Goal: Task Accomplishment & Management: Manage account settings

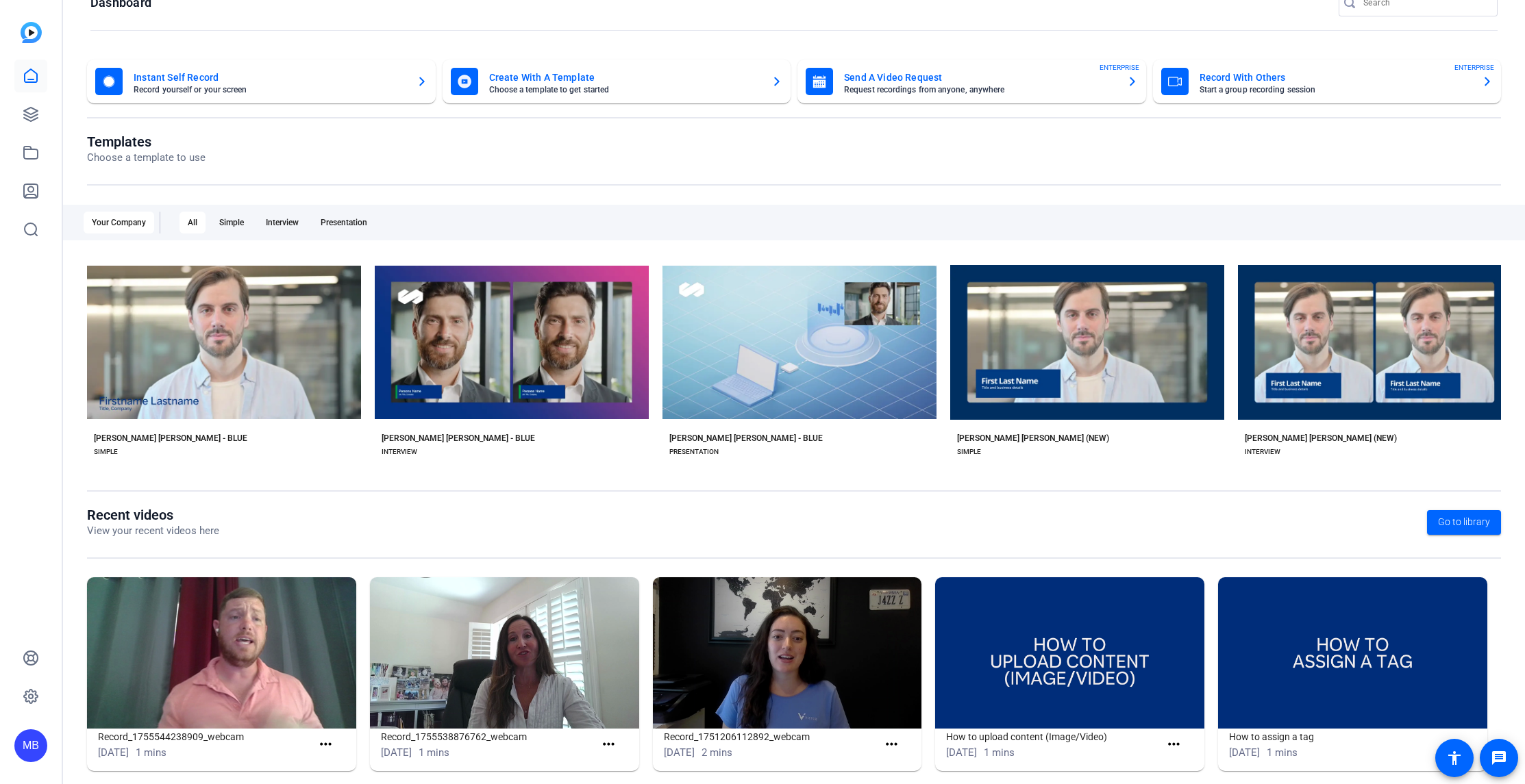
scroll to position [49, 0]
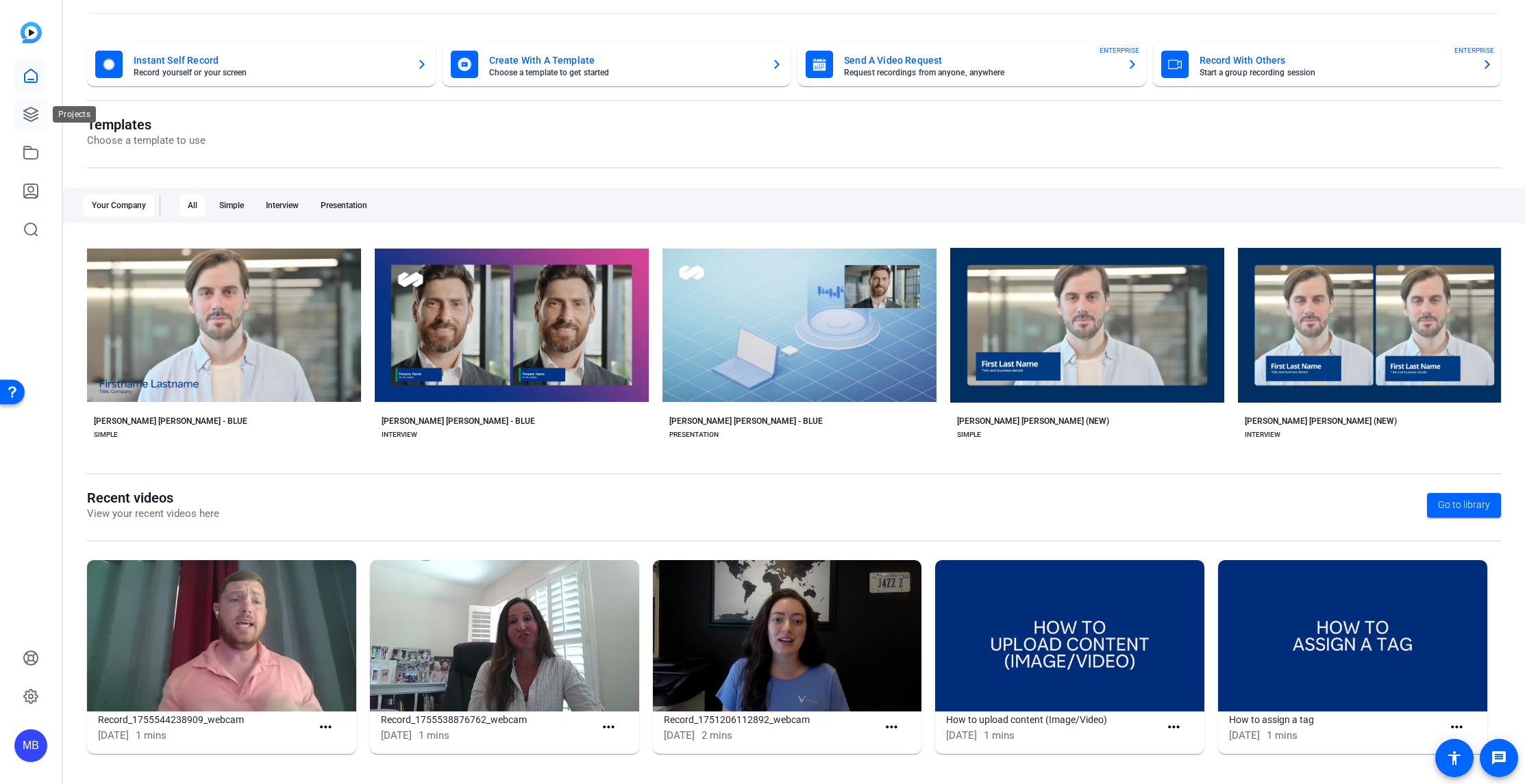
click at [23, 117] on icon at bounding box center [31, 115] width 17 height 17
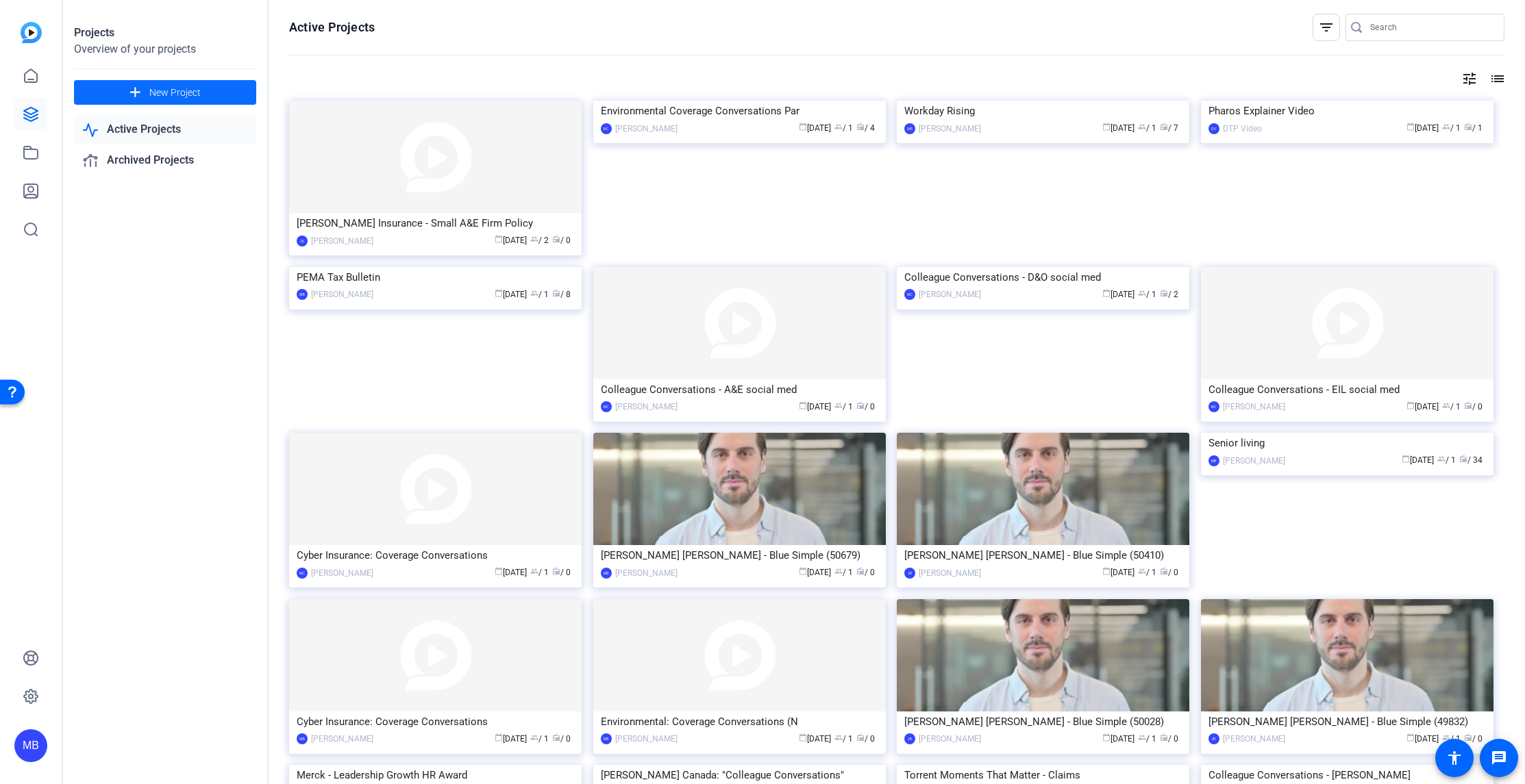
click at [201, 98] on span at bounding box center [165, 92] width 182 height 33
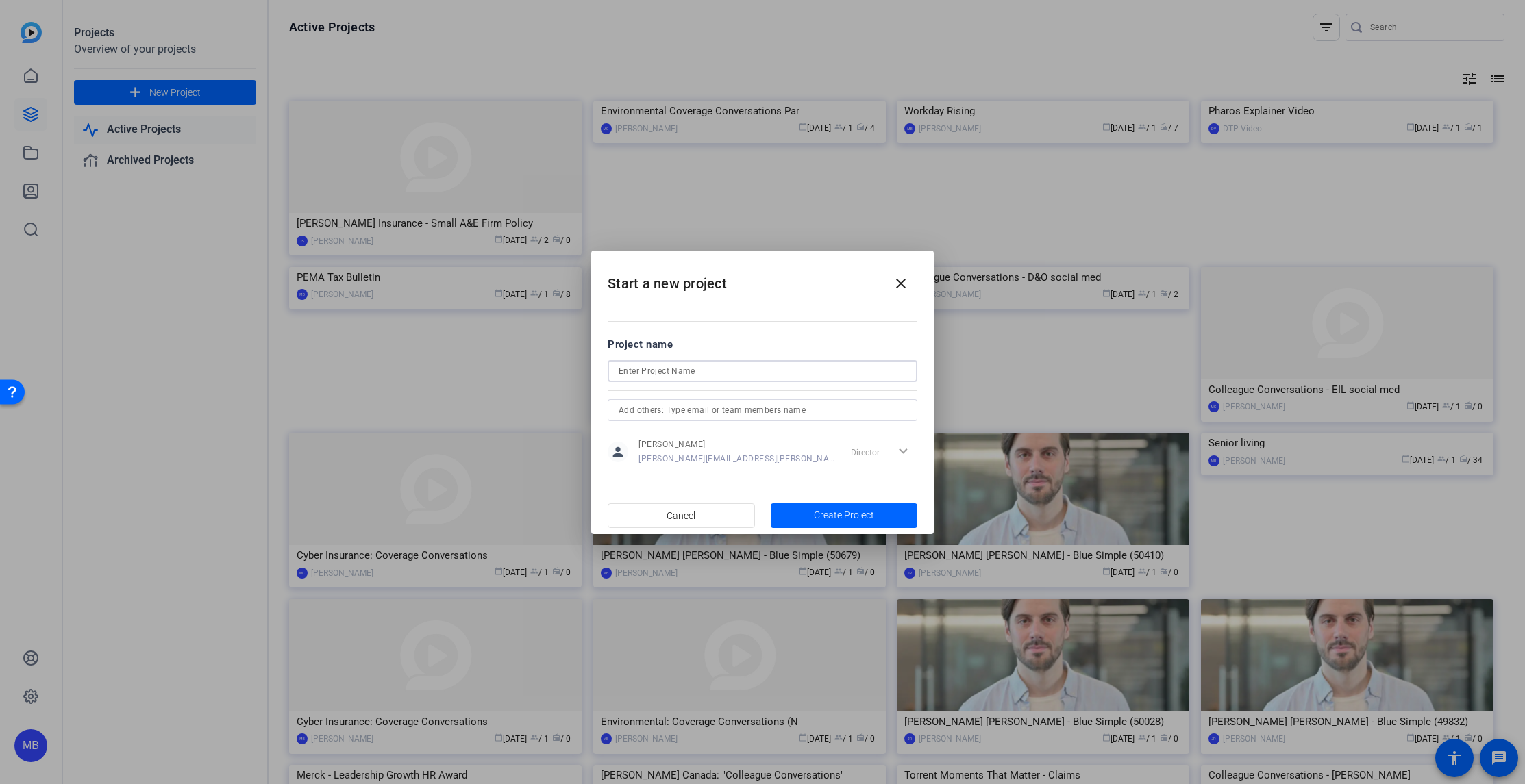
click at [693, 369] on input at bounding box center [762, 371] width 288 height 17
type input "M"
type input "Senior Living Event"
click at [836, 507] on span "button" at bounding box center [844, 516] width 147 height 33
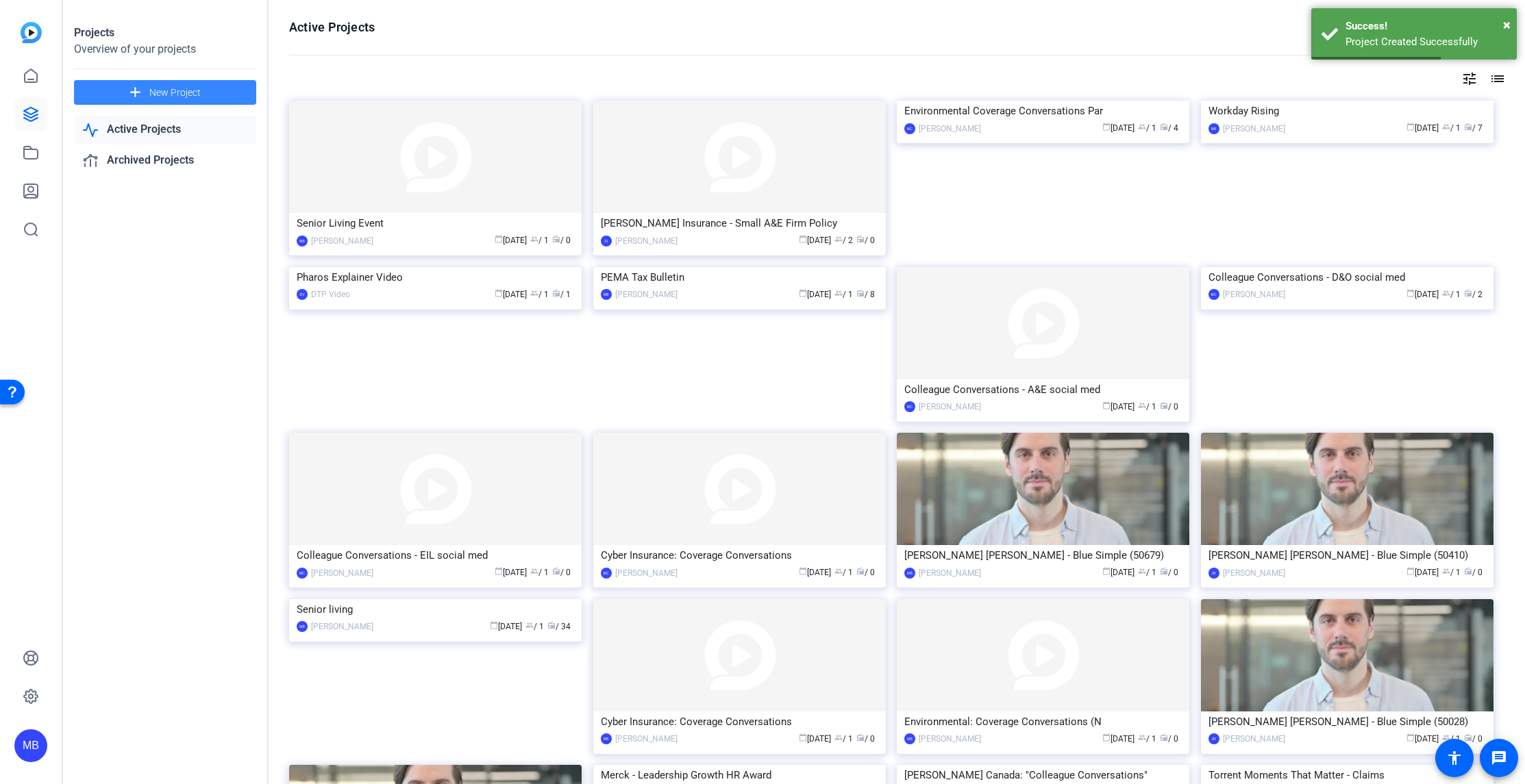
click at [142, 90] on mat-icon "add" at bounding box center [135, 93] width 17 height 17
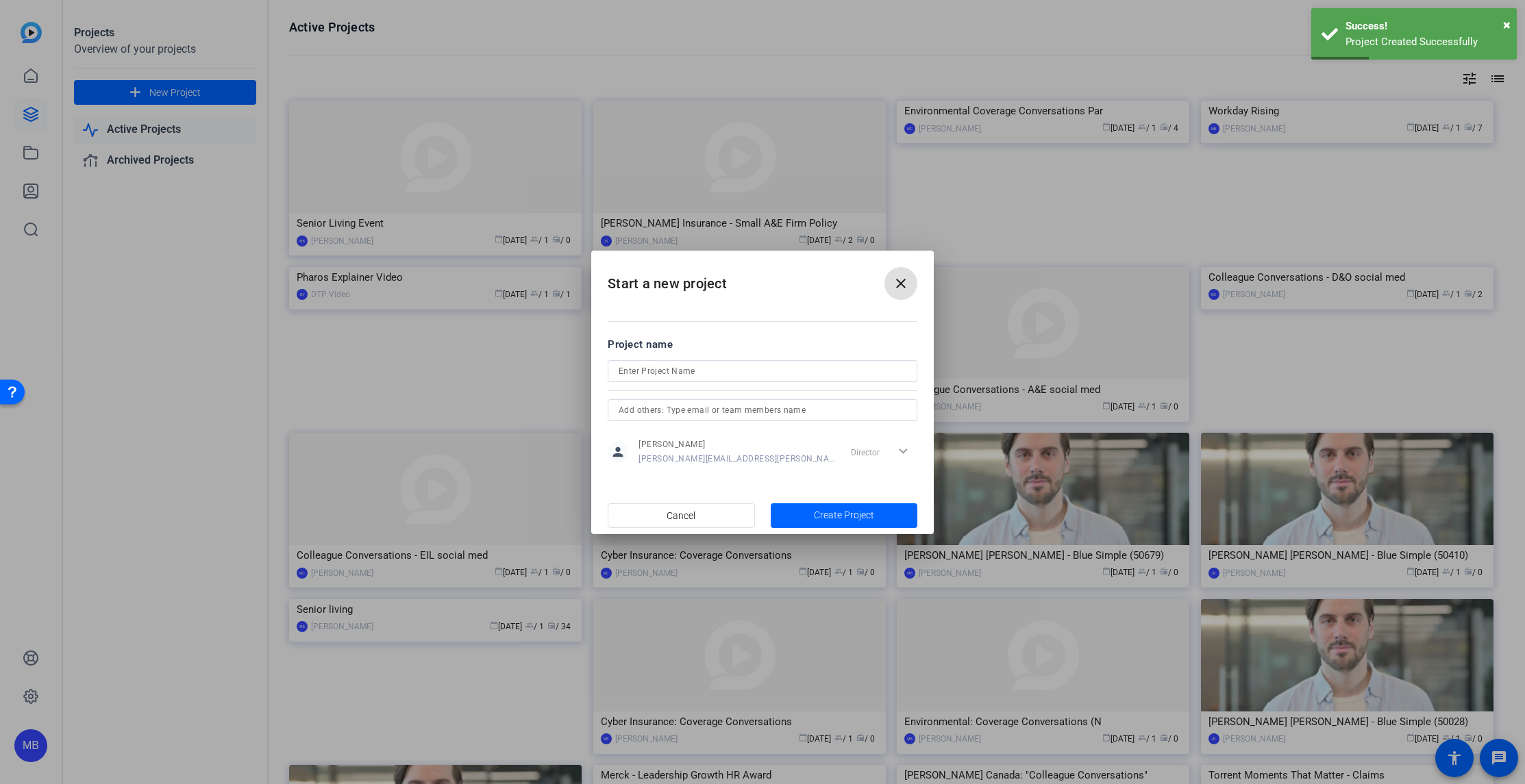
click at [909, 286] on mat-icon "close" at bounding box center [901, 284] width 17 height 17
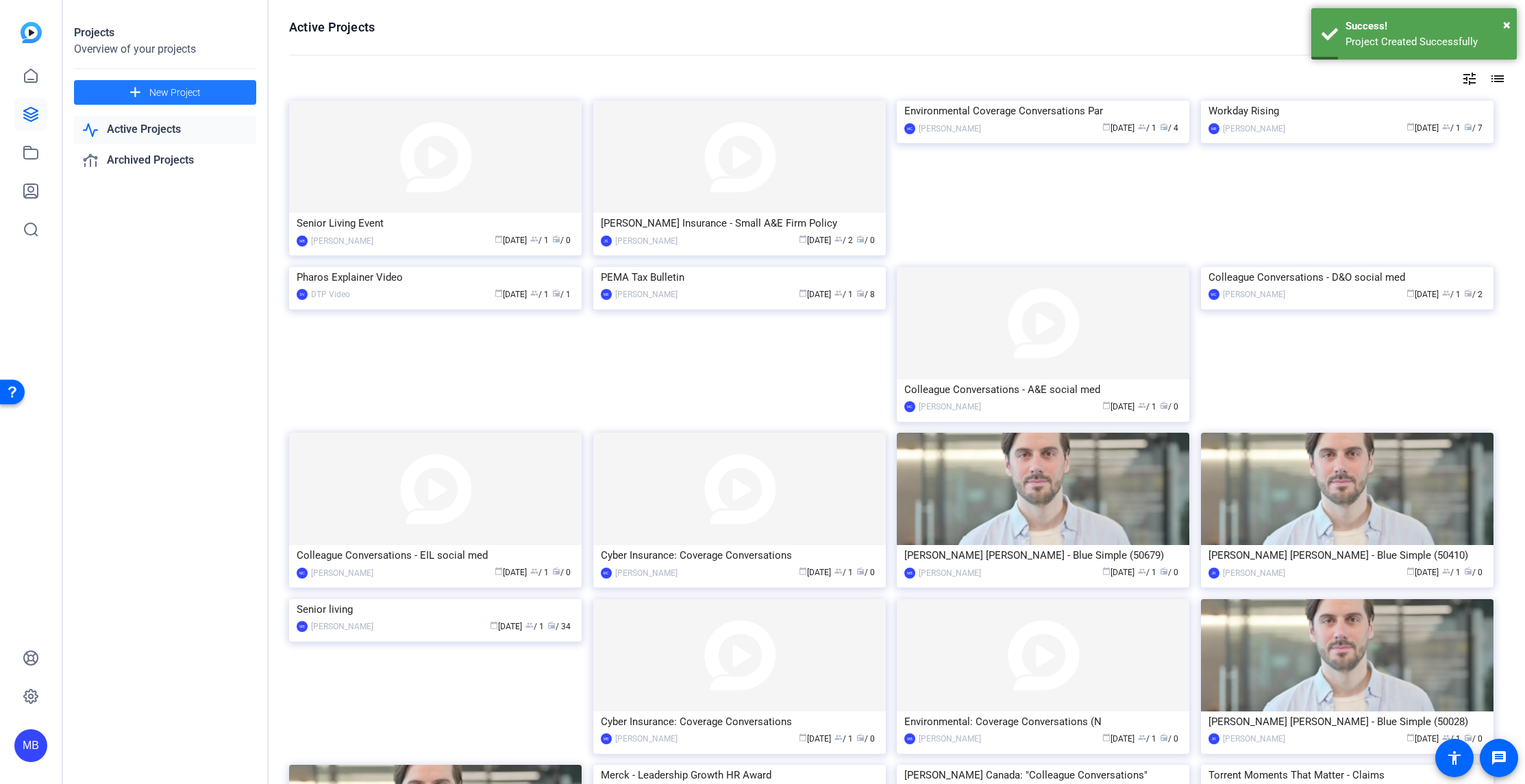
click at [117, 126] on link "Active Projects" at bounding box center [165, 130] width 182 height 28
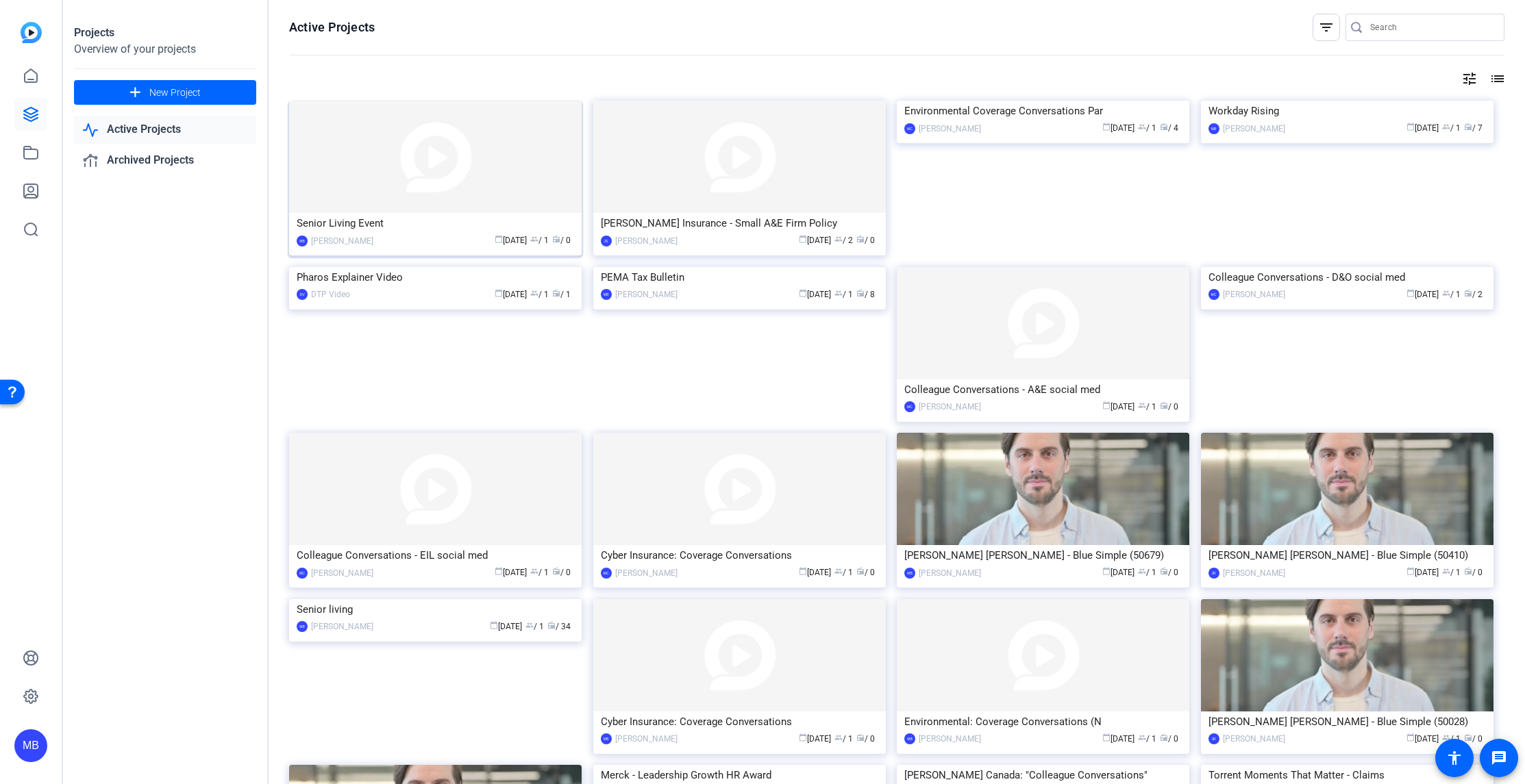
click at [485, 180] on img at bounding box center [435, 157] width 293 height 112
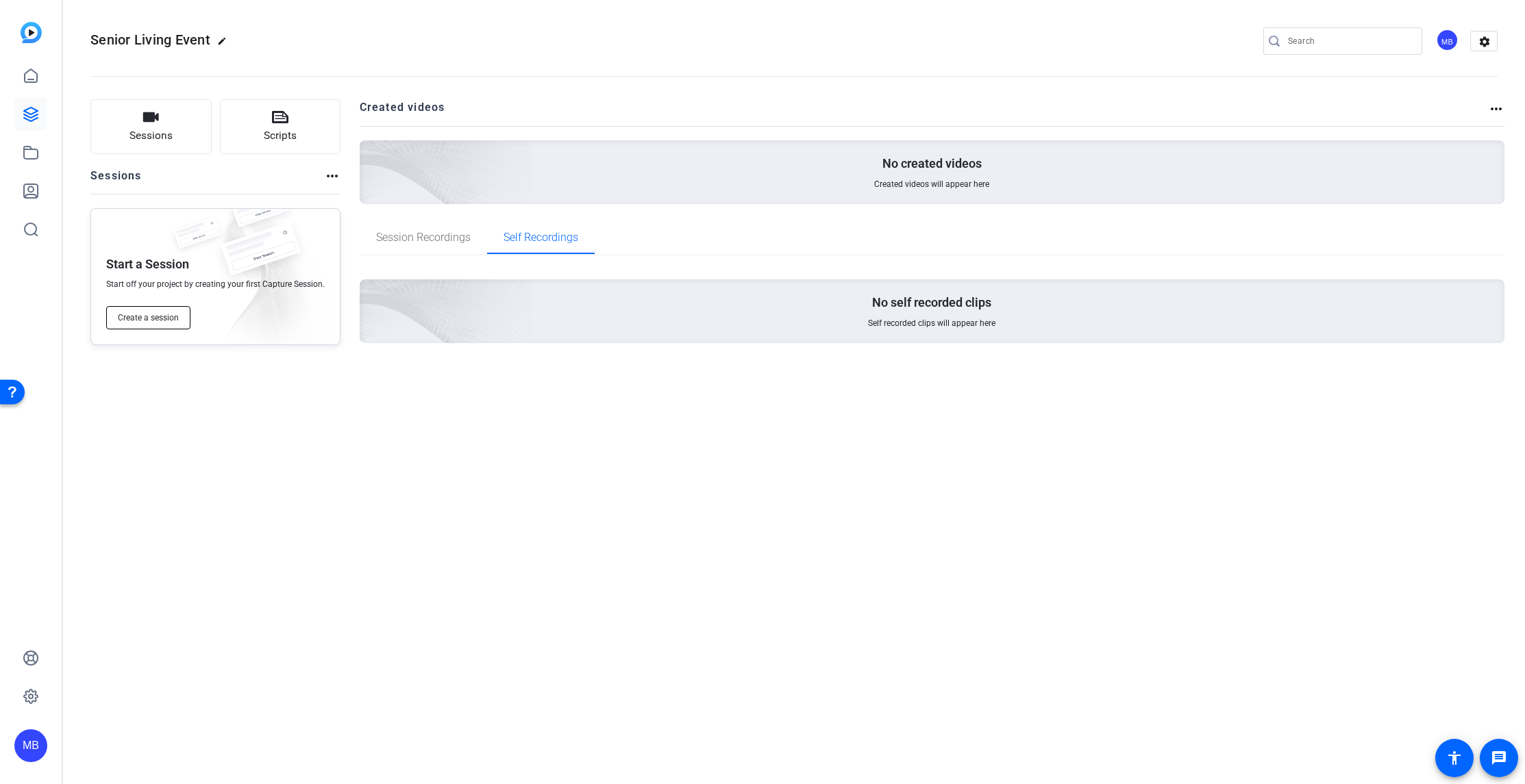
click at [152, 318] on span "Create a session" at bounding box center [148, 318] width 61 height 11
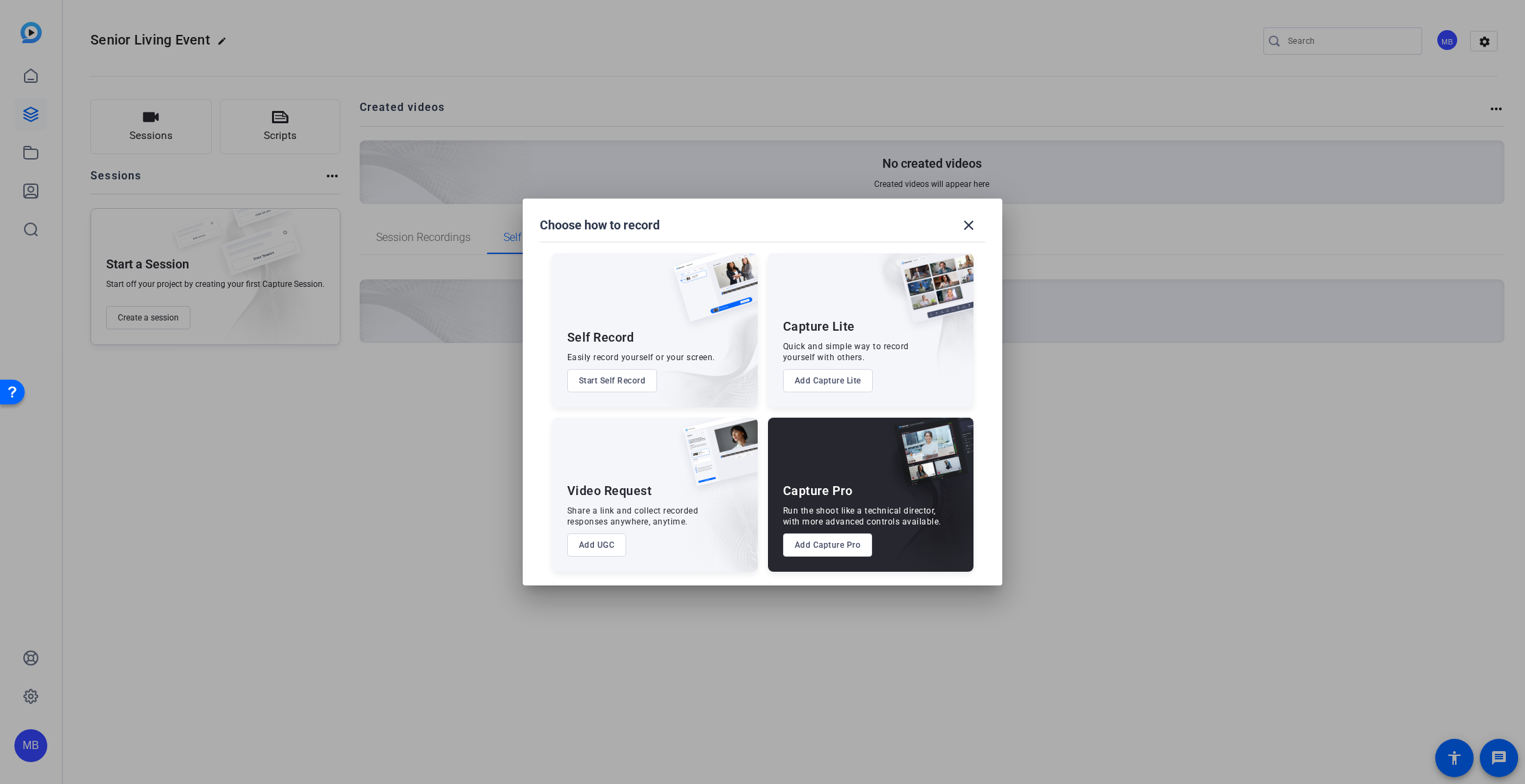
click at [599, 549] on button "Add UGC" at bounding box center [597, 545] width 59 height 23
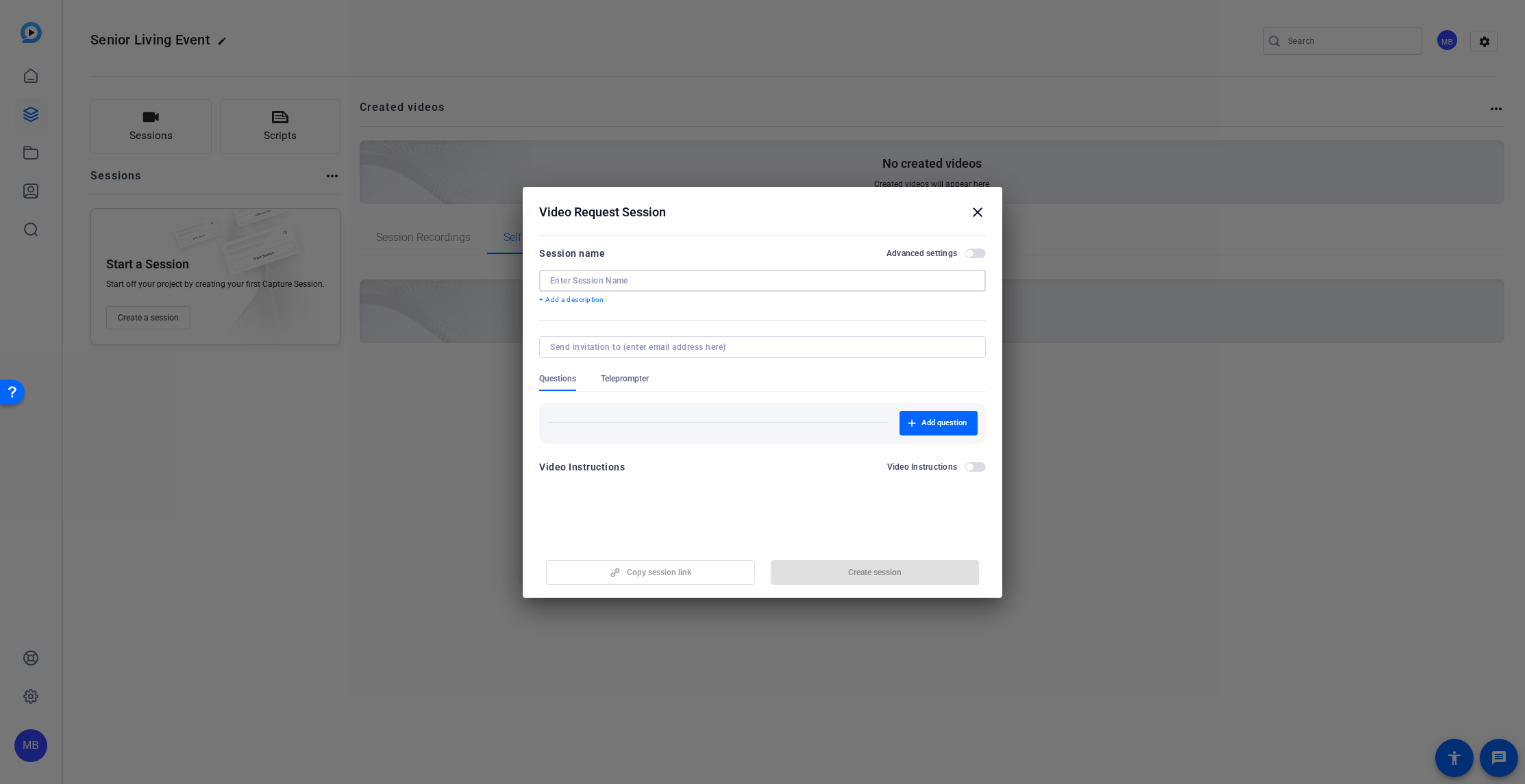
click at [660, 277] on input at bounding box center [762, 281] width 425 height 11
type input "Test"
click at [913, 576] on span "button" at bounding box center [875, 572] width 209 height 33
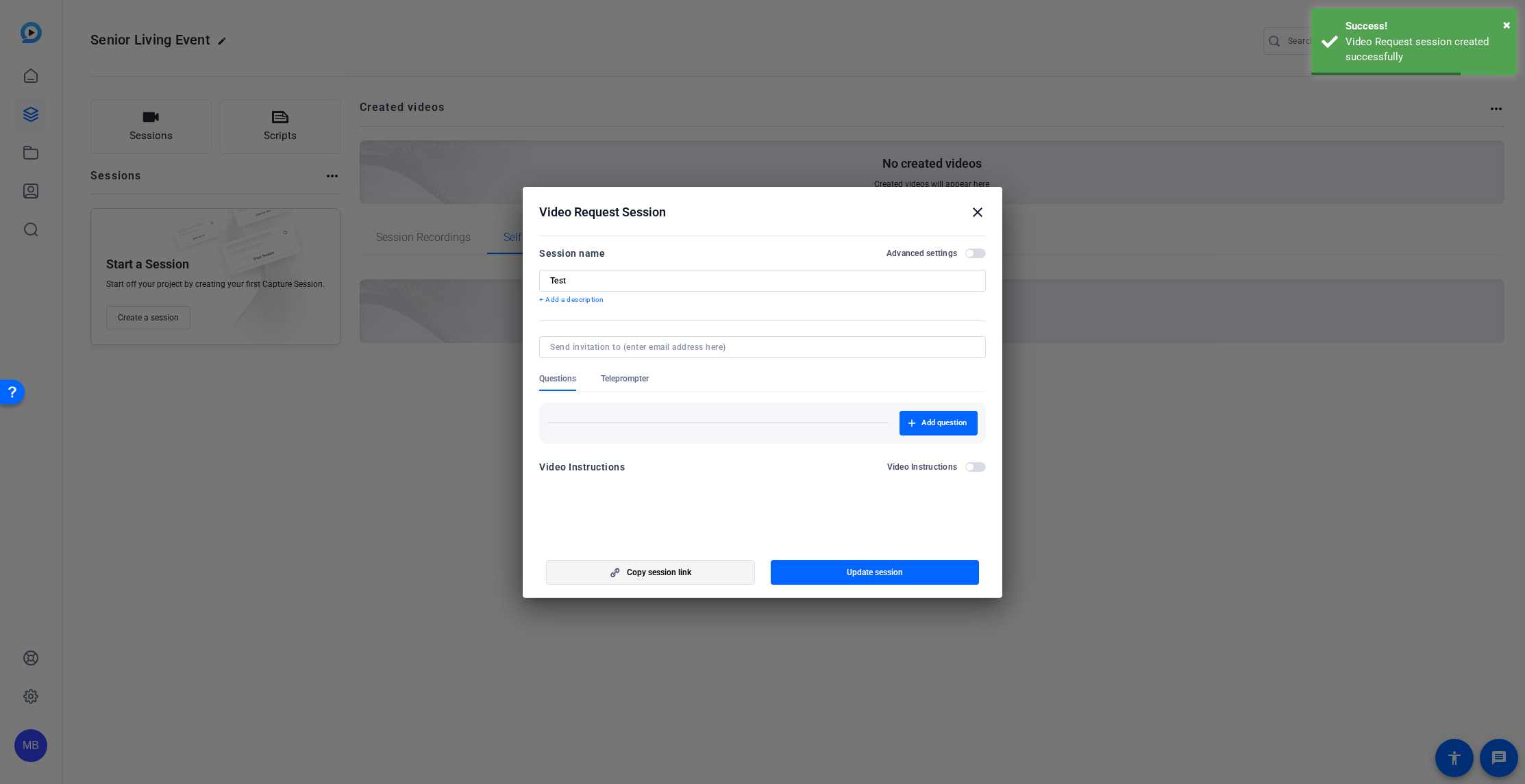
click at [709, 572] on span "button" at bounding box center [650, 572] width 208 height 33
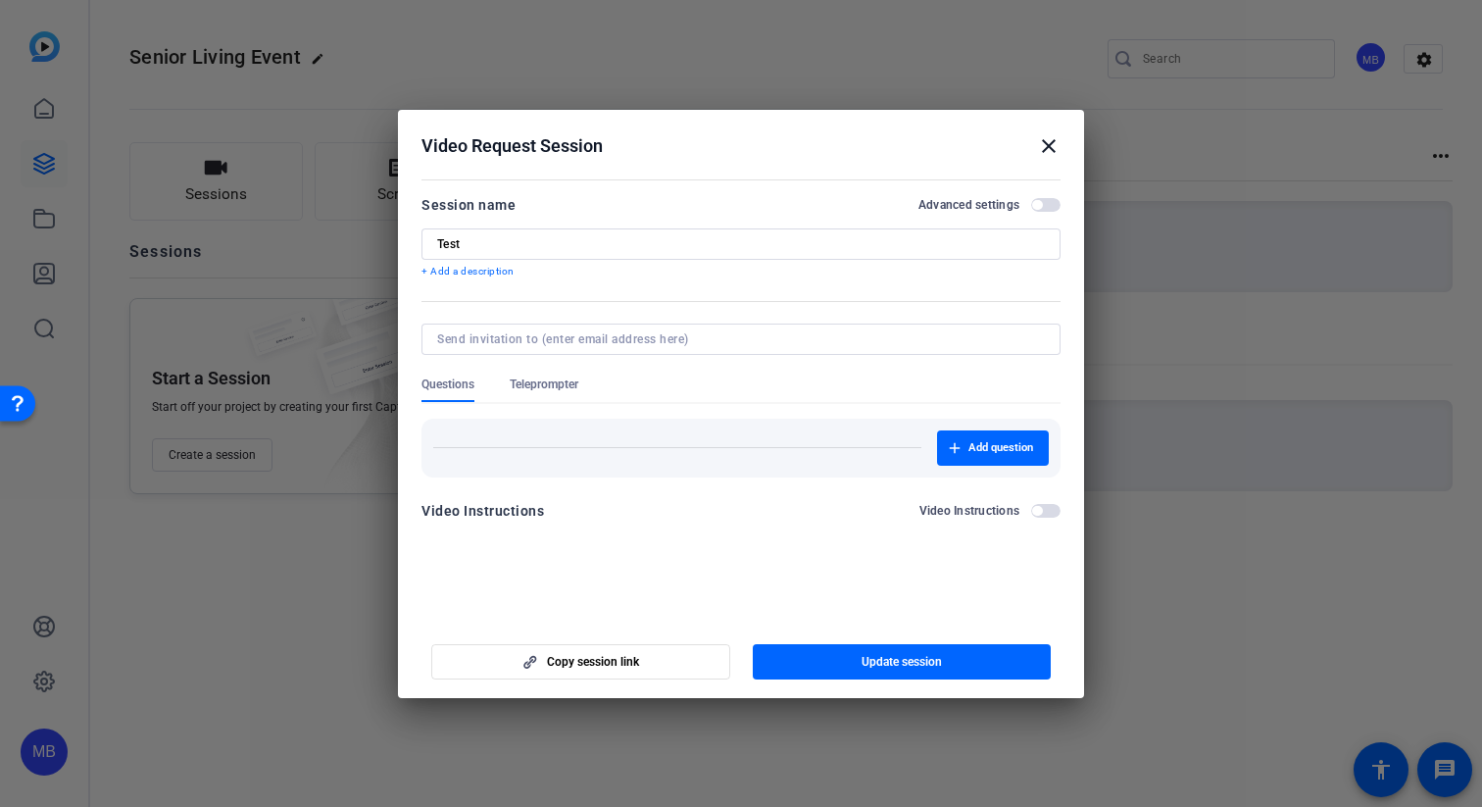
click at [1057, 145] on mat-icon "close" at bounding box center [1049, 146] width 24 height 24
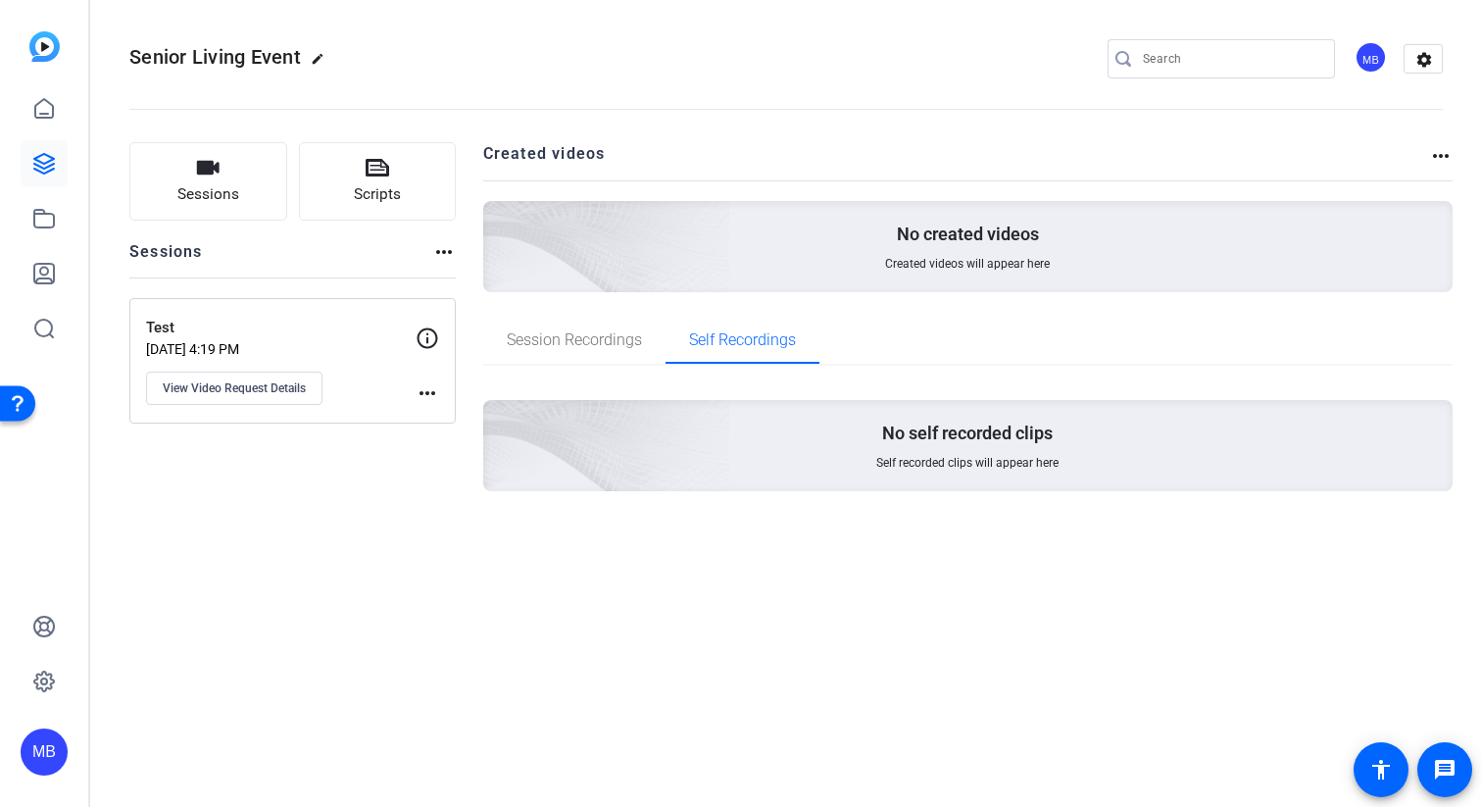
click at [235, 316] on div "Test Sep 23, 2025 @ 4:19 PM View Video Request Details more_horiz" at bounding box center [292, 360] width 326 height 125
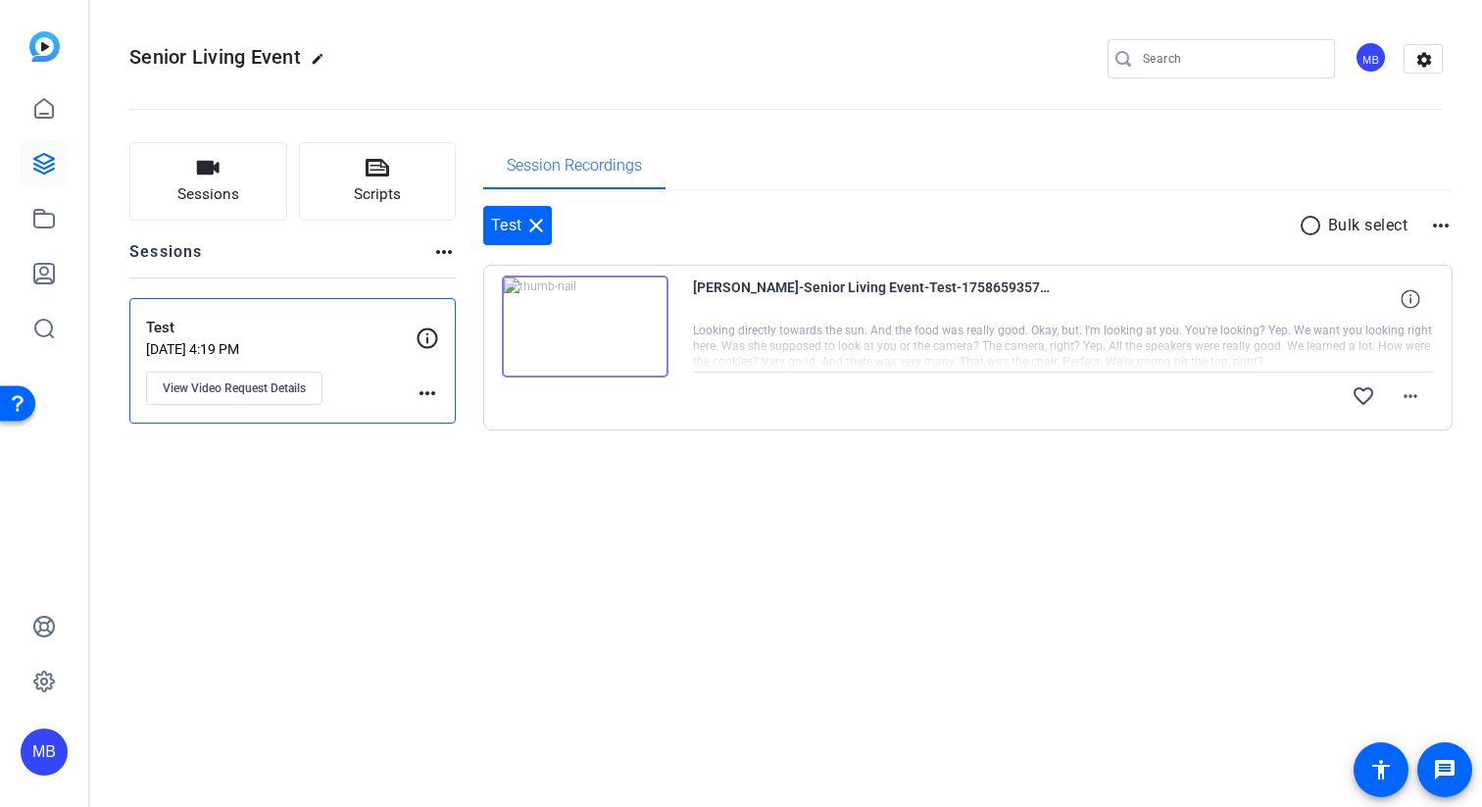
click at [762, 312] on span "Courtney Gatto-Senior Living Event-Test-1758659357602-webcam" at bounding box center [874, 298] width 363 height 47
click at [754, 297] on span "Courtney Gatto-Senior Living Event-Test-1758659357602-webcam" at bounding box center [874, 298] width 363 height 47
click at [604, 308] on img at bounding box center [585, 326] width 167 height 102
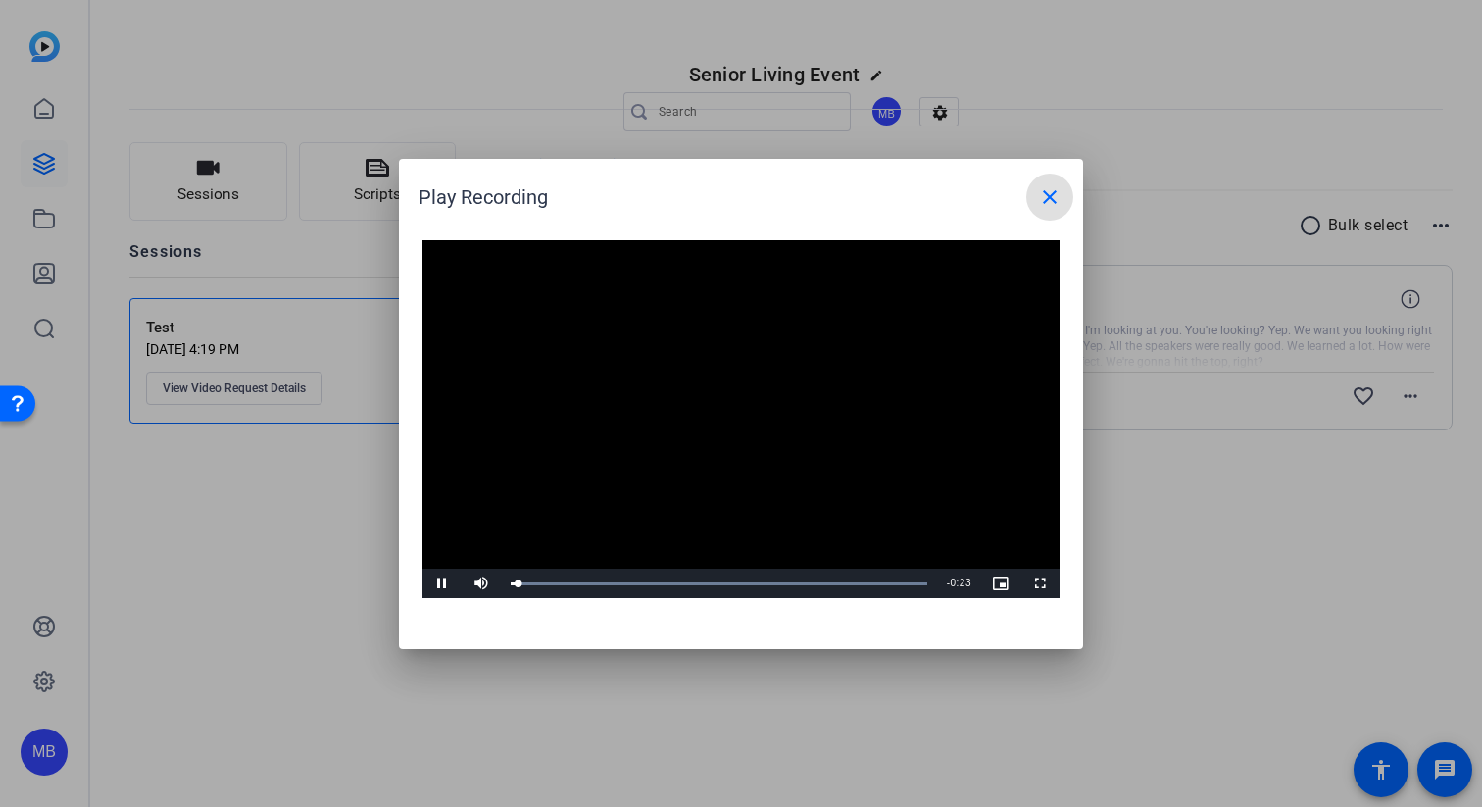
click at [790, 470] on video "Video Player" at bounding box center [740, 419] width 637 height 359
click at [1044, 583] on span "Video Player" at bounding box center [1039, 583] width 39 height 0
click at [828, 429] on video "Video Player" at bounding box center [740, 419] width 637 height 359
click at [1068, 183] on span at bounding box center [1049, 196] width 47 height 47
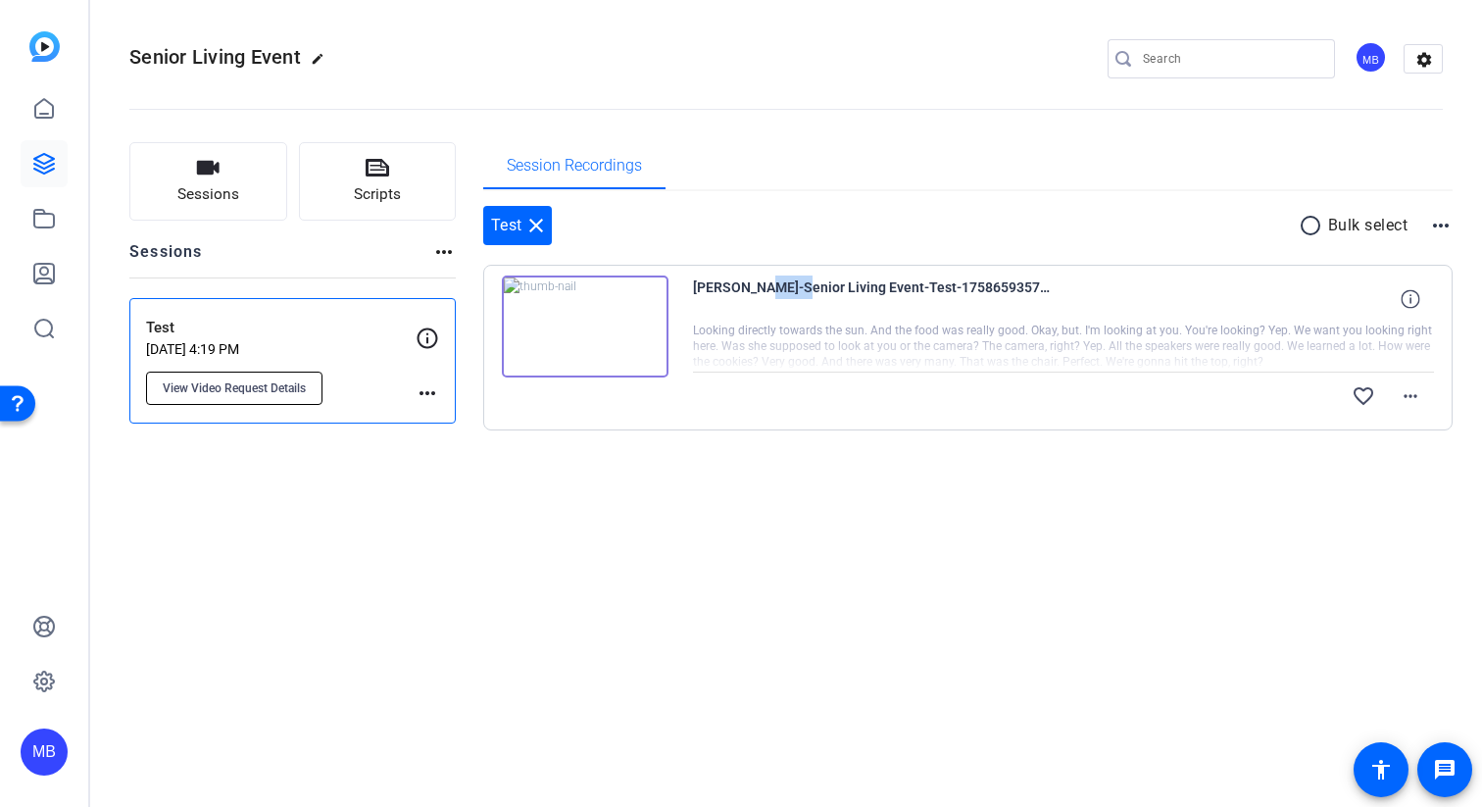
click at [209, 389] on span "View Video Request Details" at bounding box center [234, 388] width 143 height 16
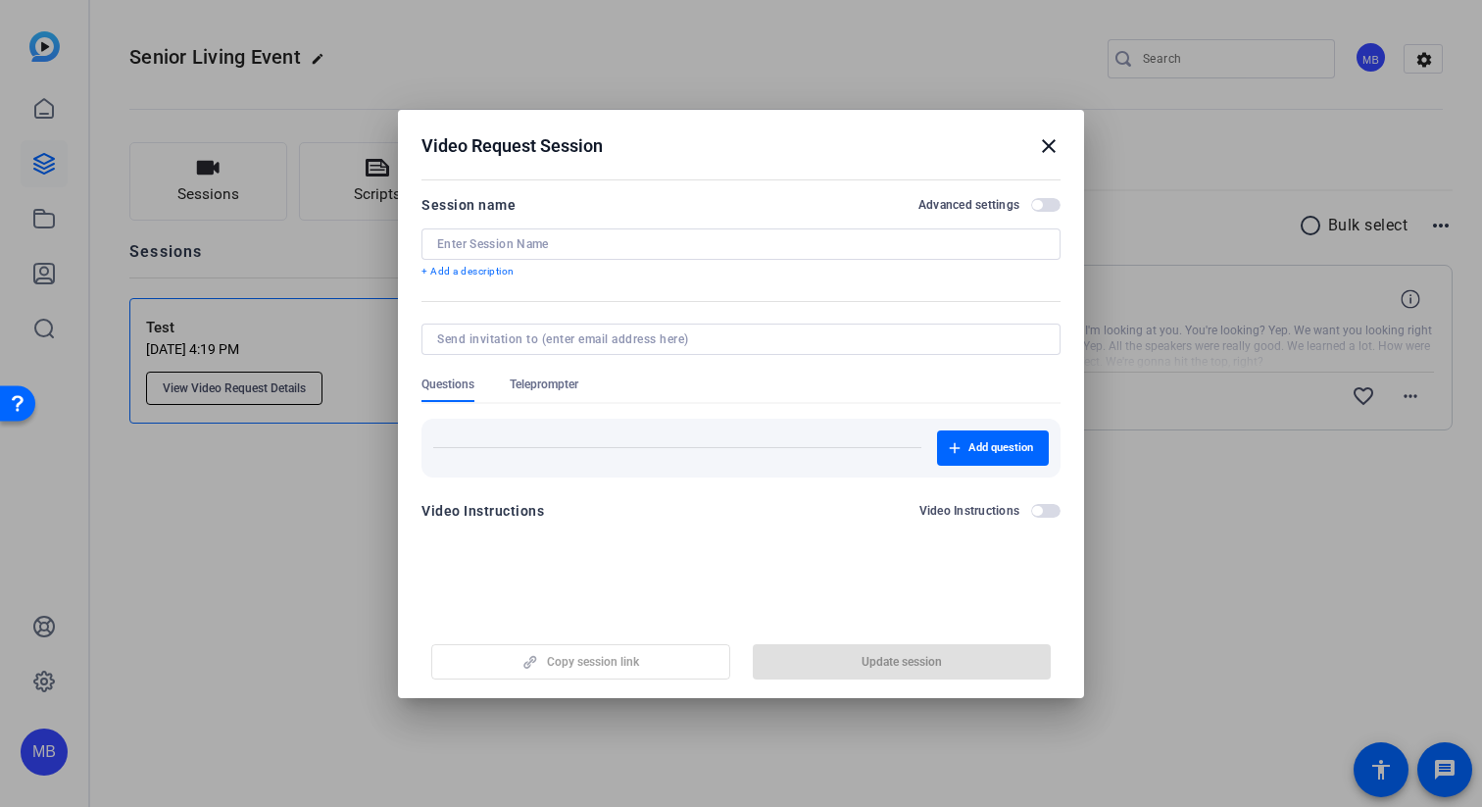
type input "Test"
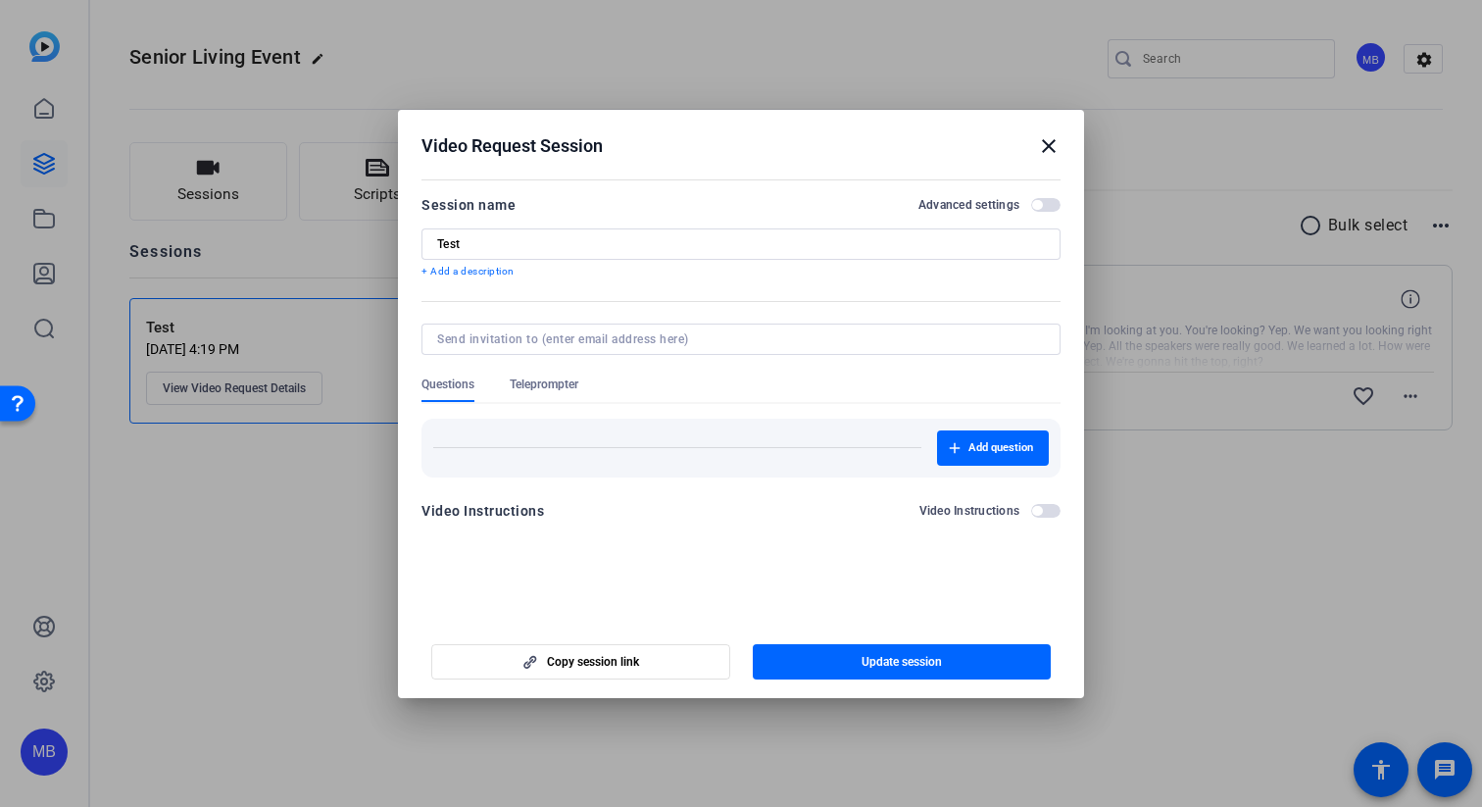
click at [1043, 136] on mat-icon "close" at bounding box center [1049, 146] width 24 height 24
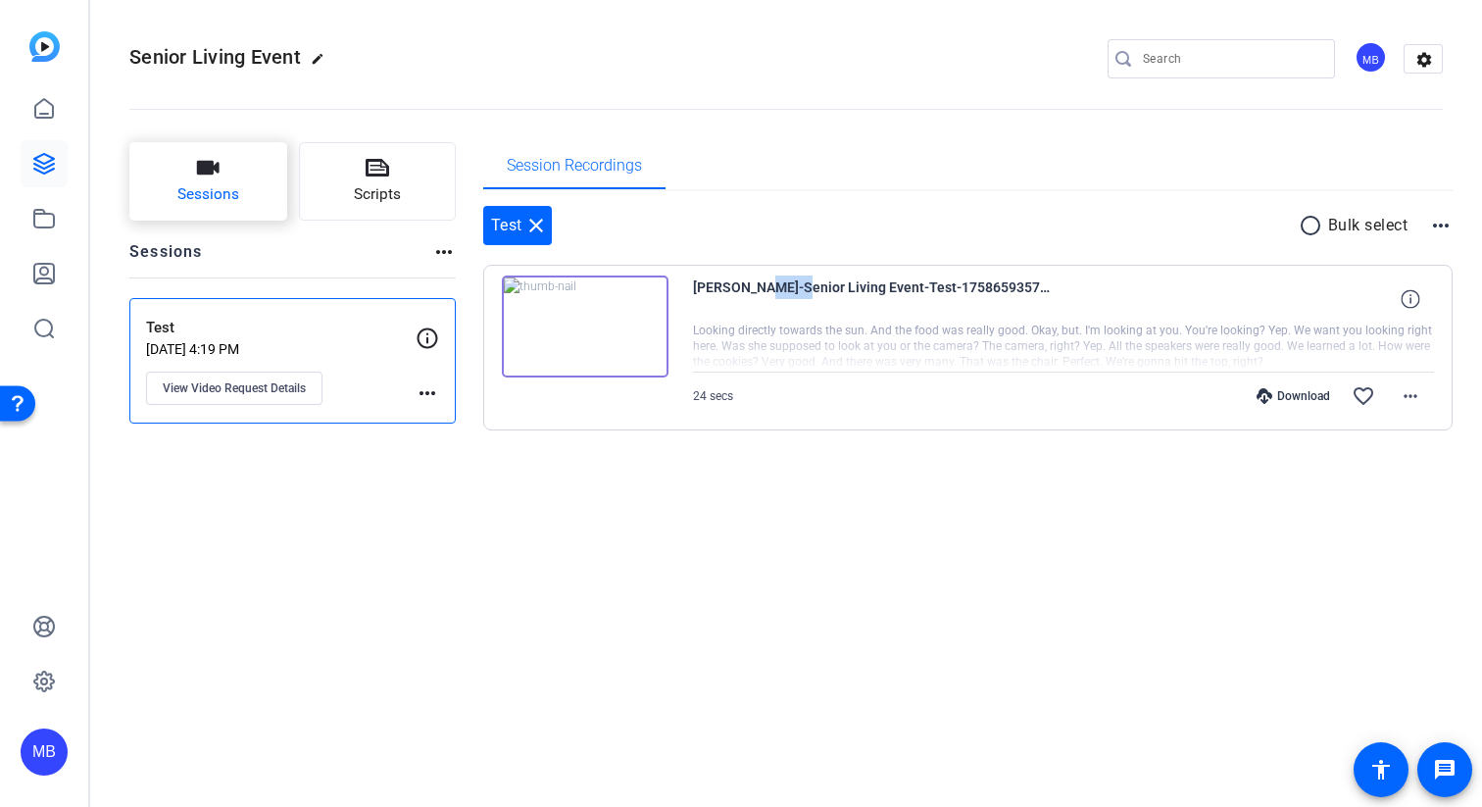
click at [210, 179] on icon "button" at bounding box center [208, 168] width 24 height 24
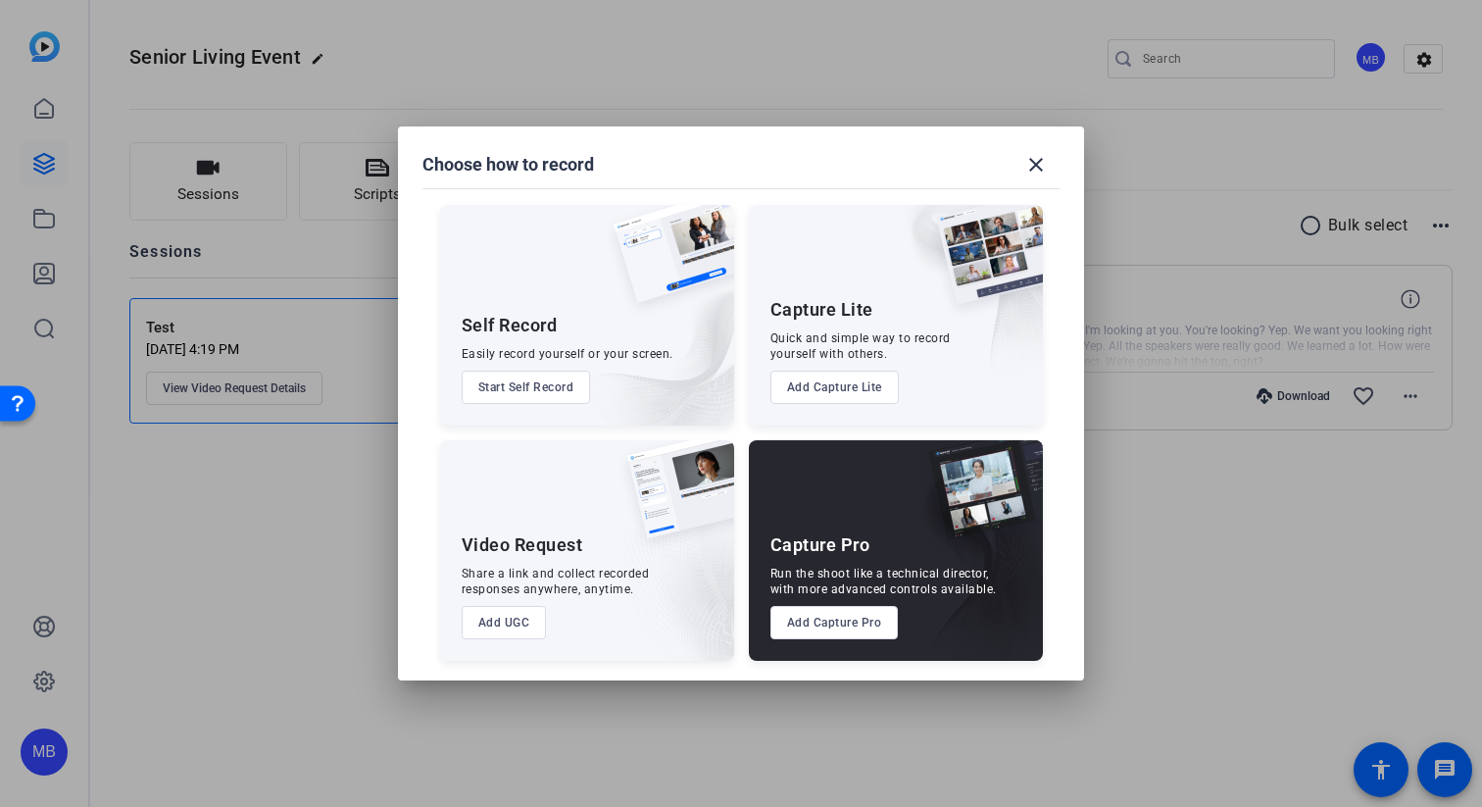
click at [832, 381] on button "Add Capture Lite" at bounding box center [834, 387] width 128 height 33
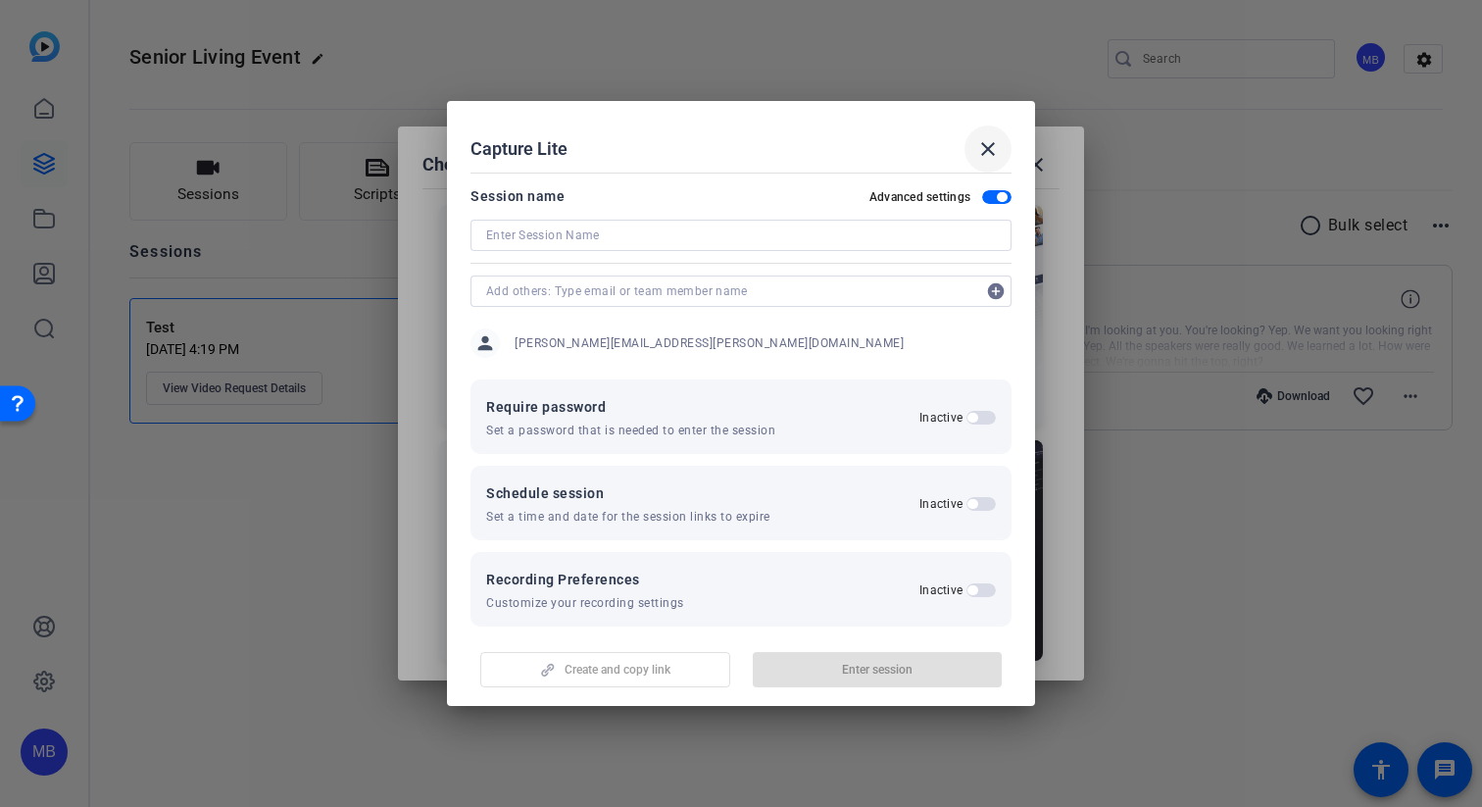
click at [977, 154] on mat-icon "close" at bounding box center [988, 149] width 24 height 24
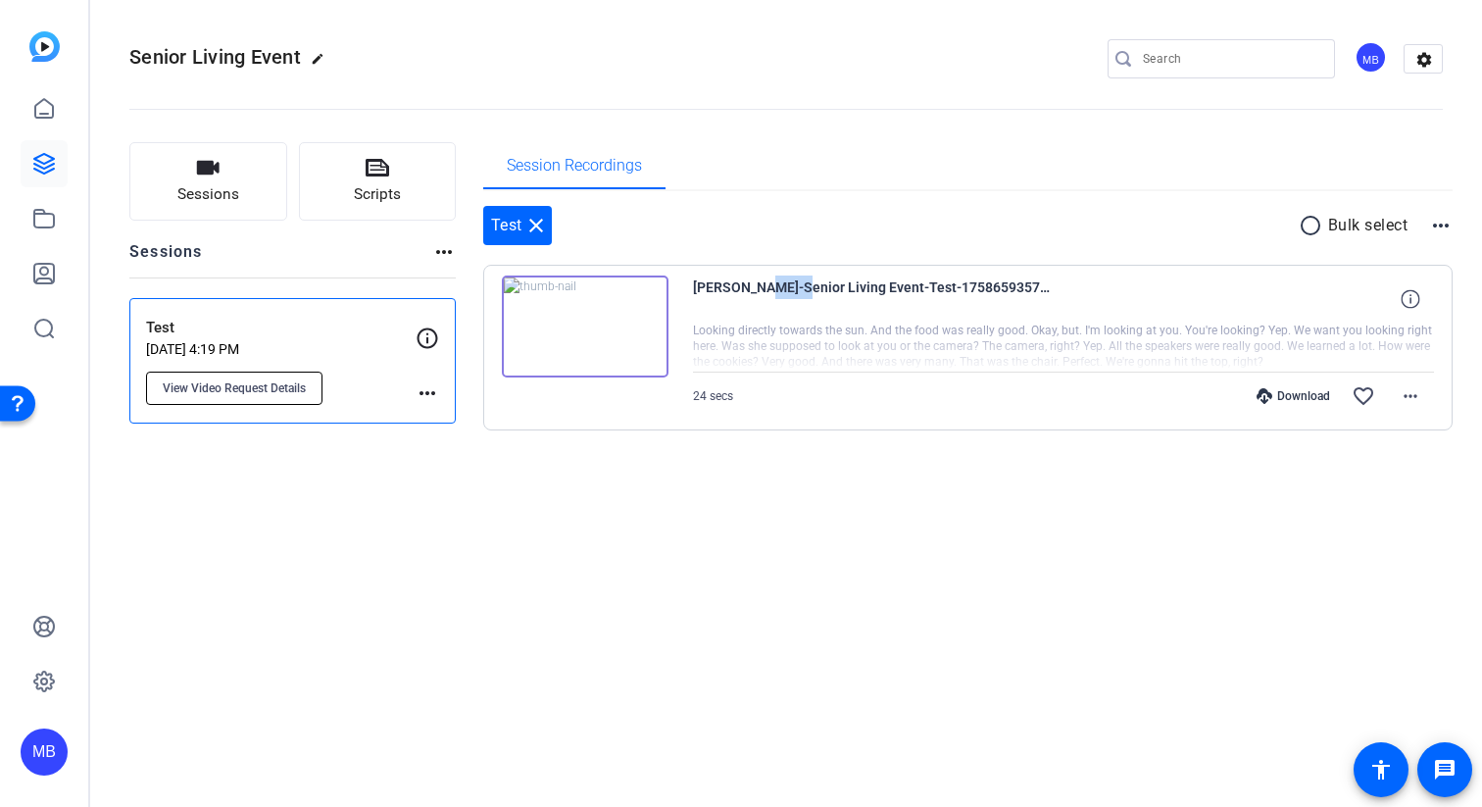
click at [295, 397] on button "View Video Request Details" at bounding box center [234, 387] width 176 height 33
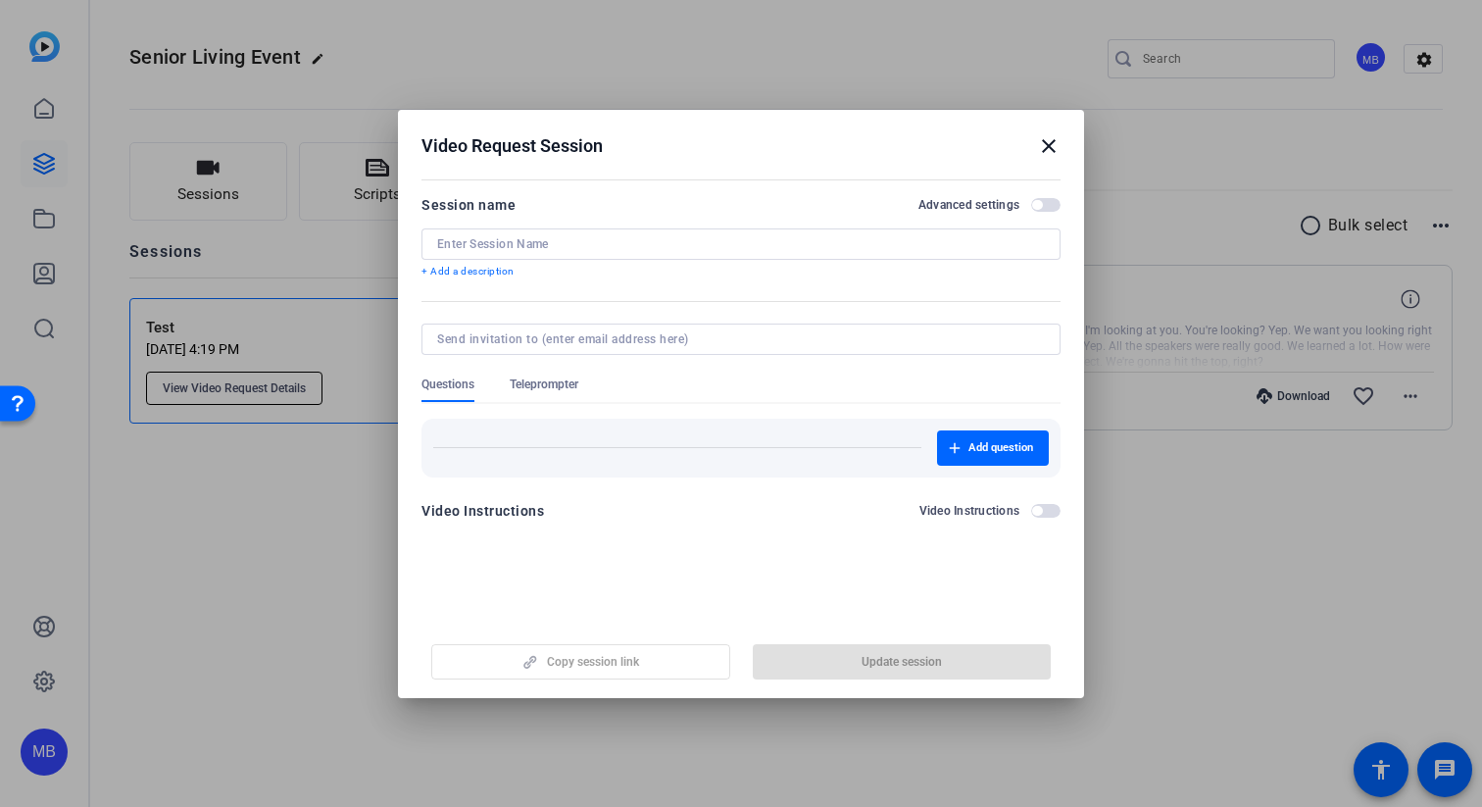
type input "Test"
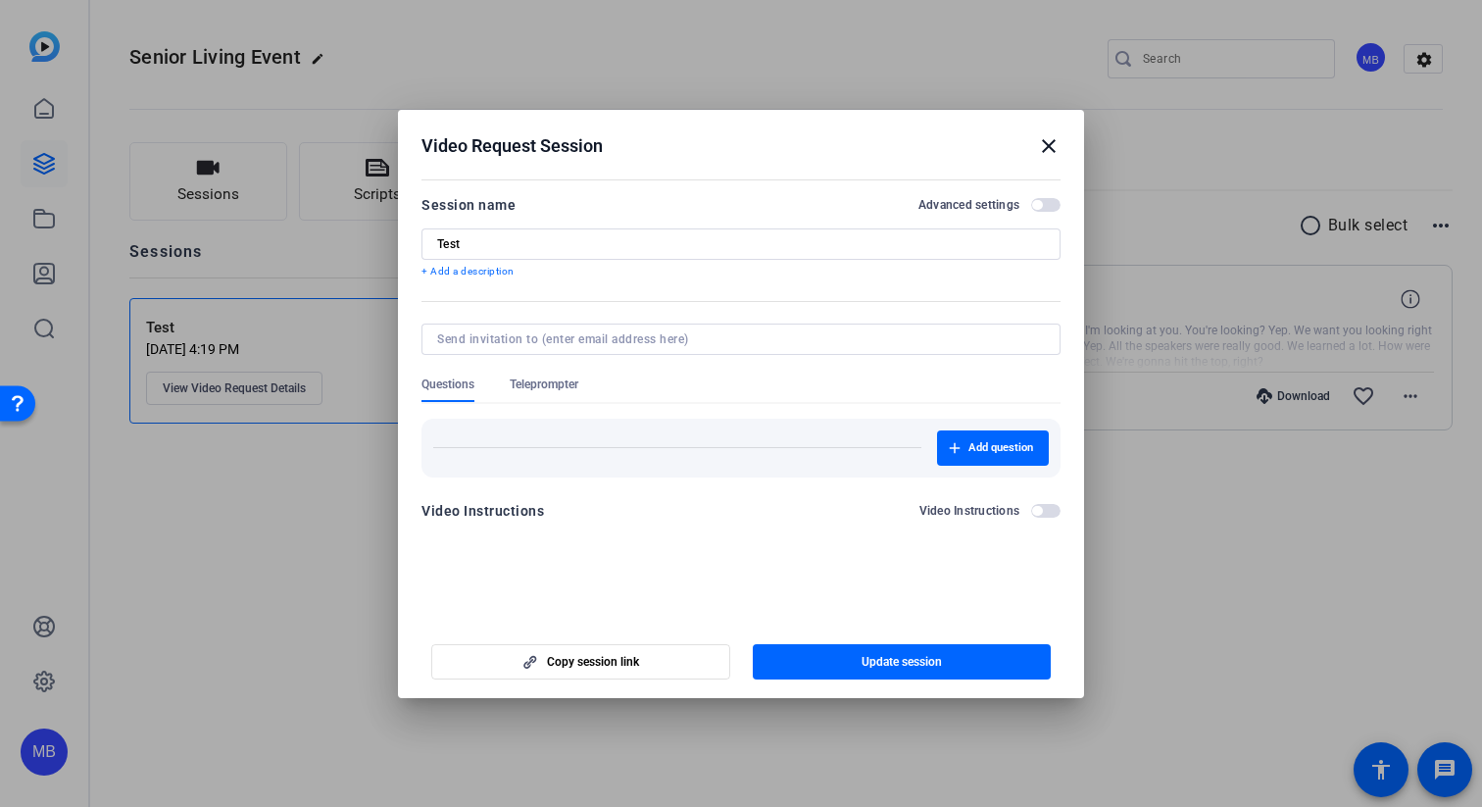
click at [1038, 202] on span "button" at bounding box center [1037, 205] width 10 height 10
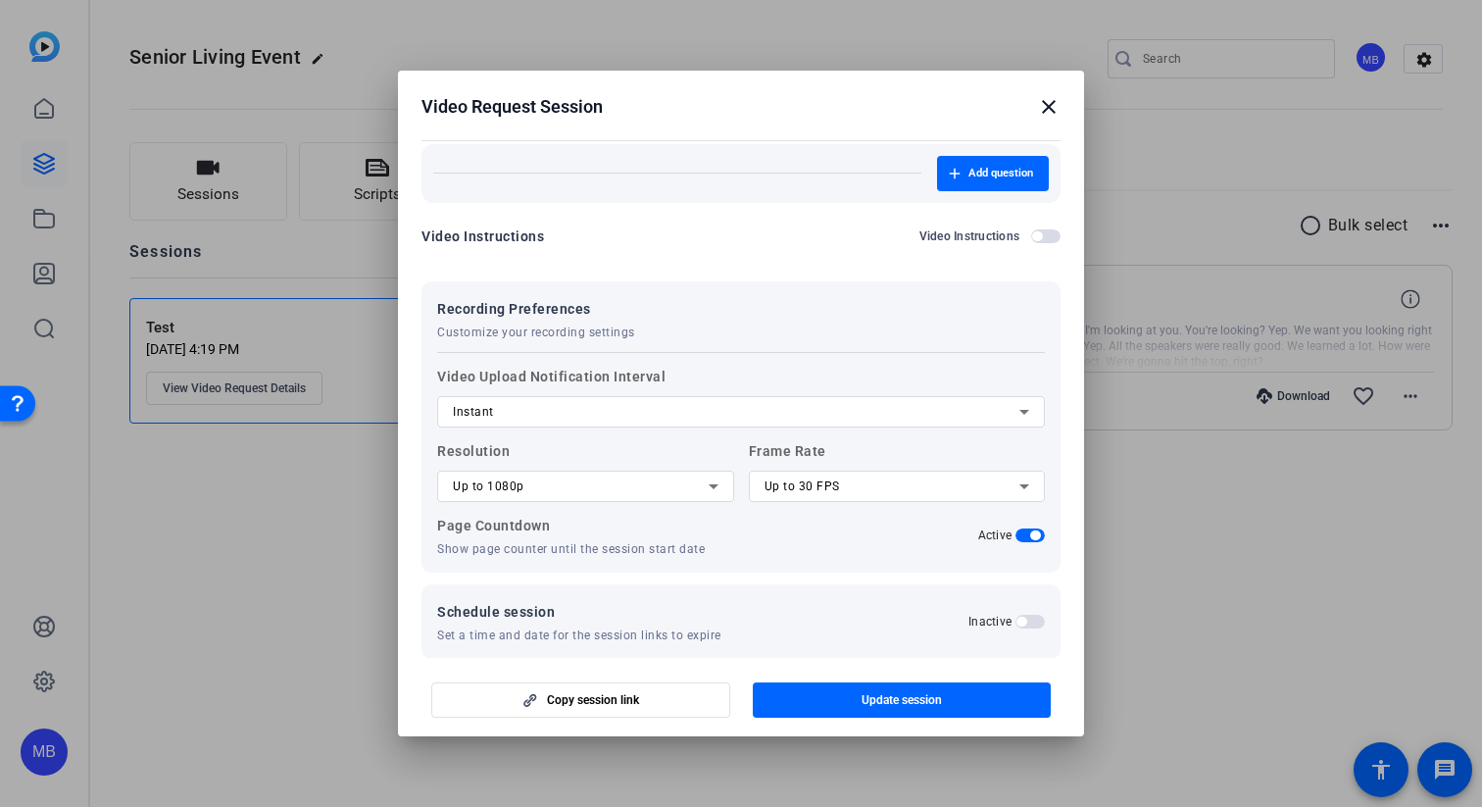
scroll to position [257, 0]
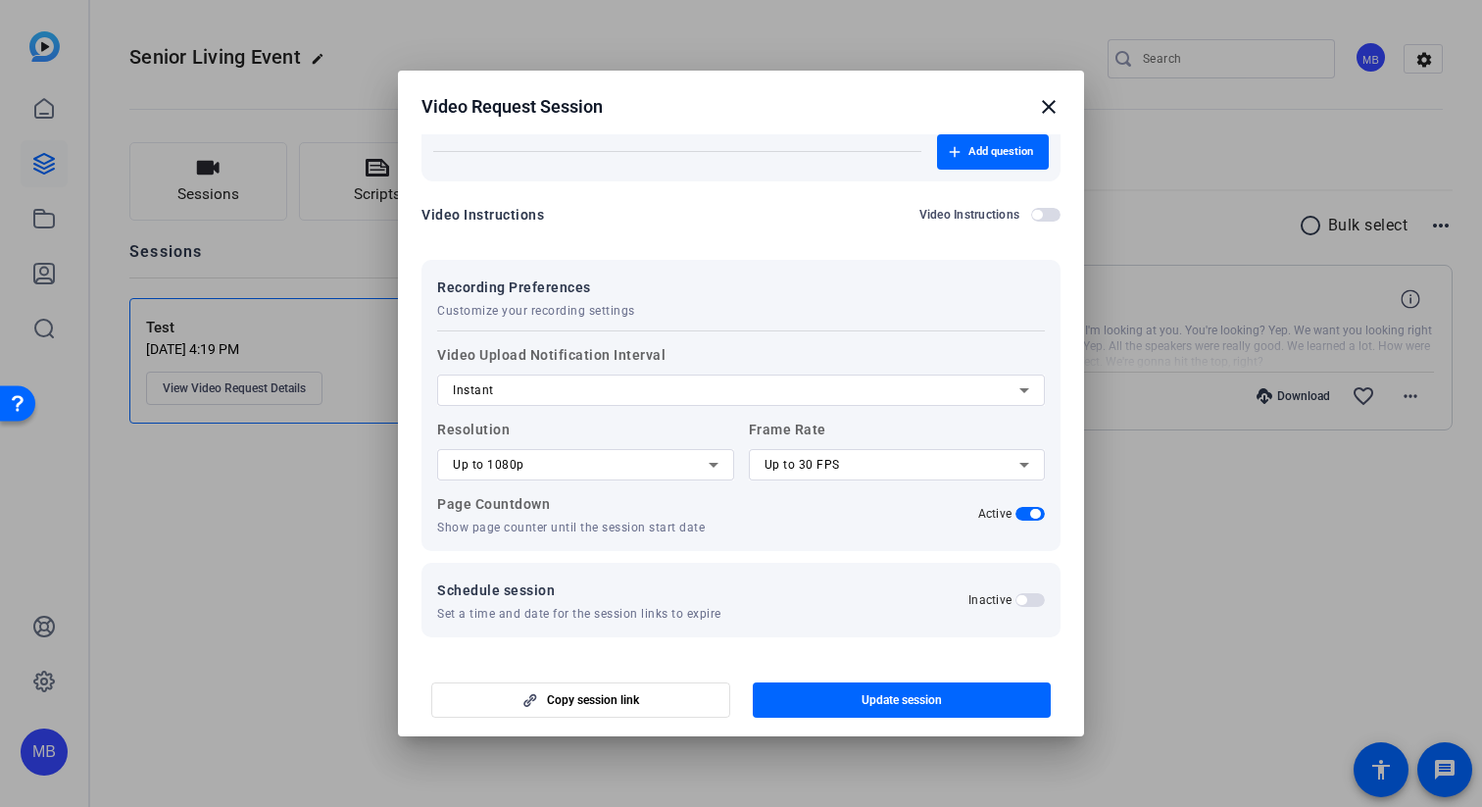
click at [1047, 103] on mat-icon "close" at bounding box center [1049, 107] width 24 height 24
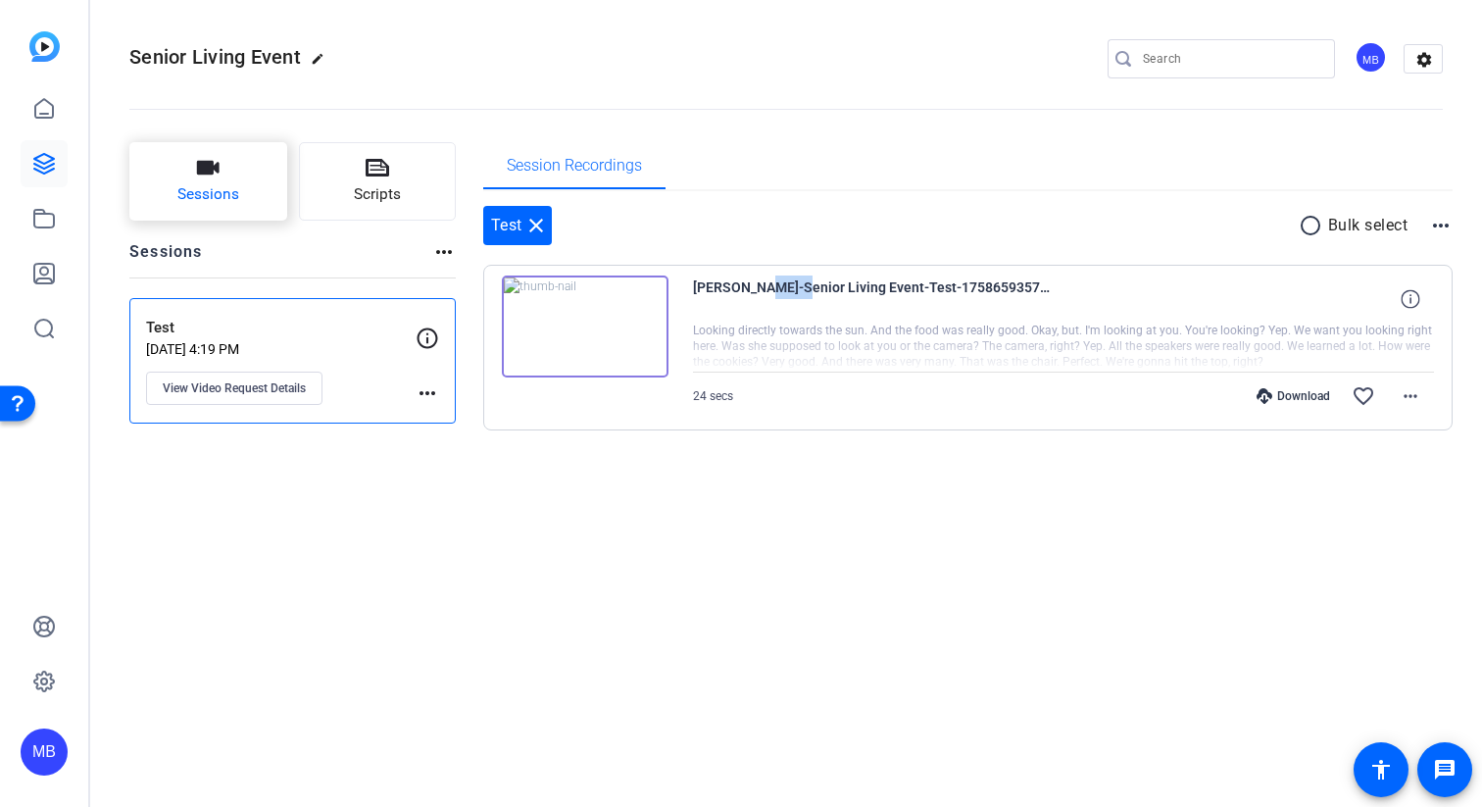
click at [231, 217] on button "Sessions" at bounding box center [208, 181] width 158 height 78
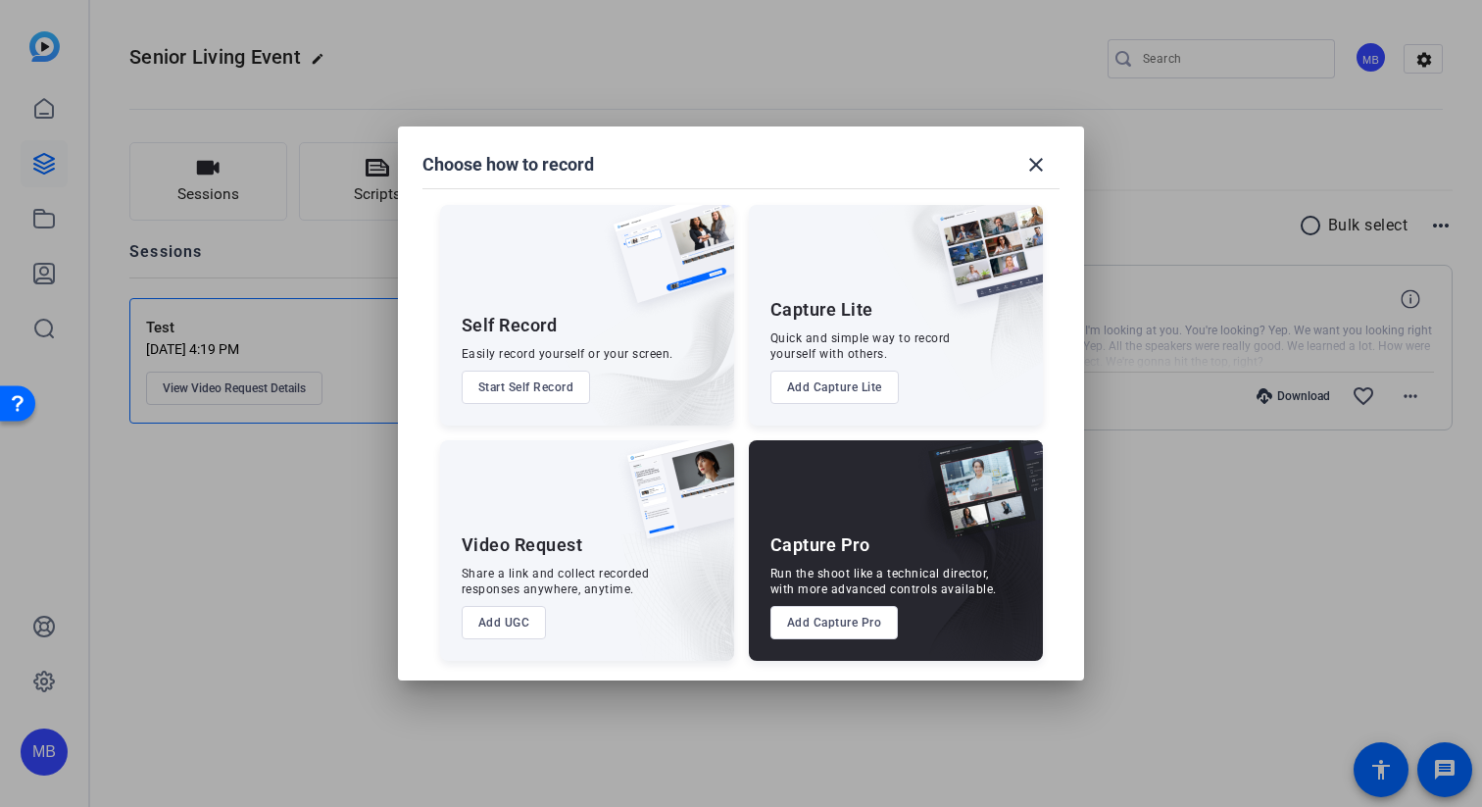
click at [146, 564] on div at bounding box center [741, 403] width 1482 height 807
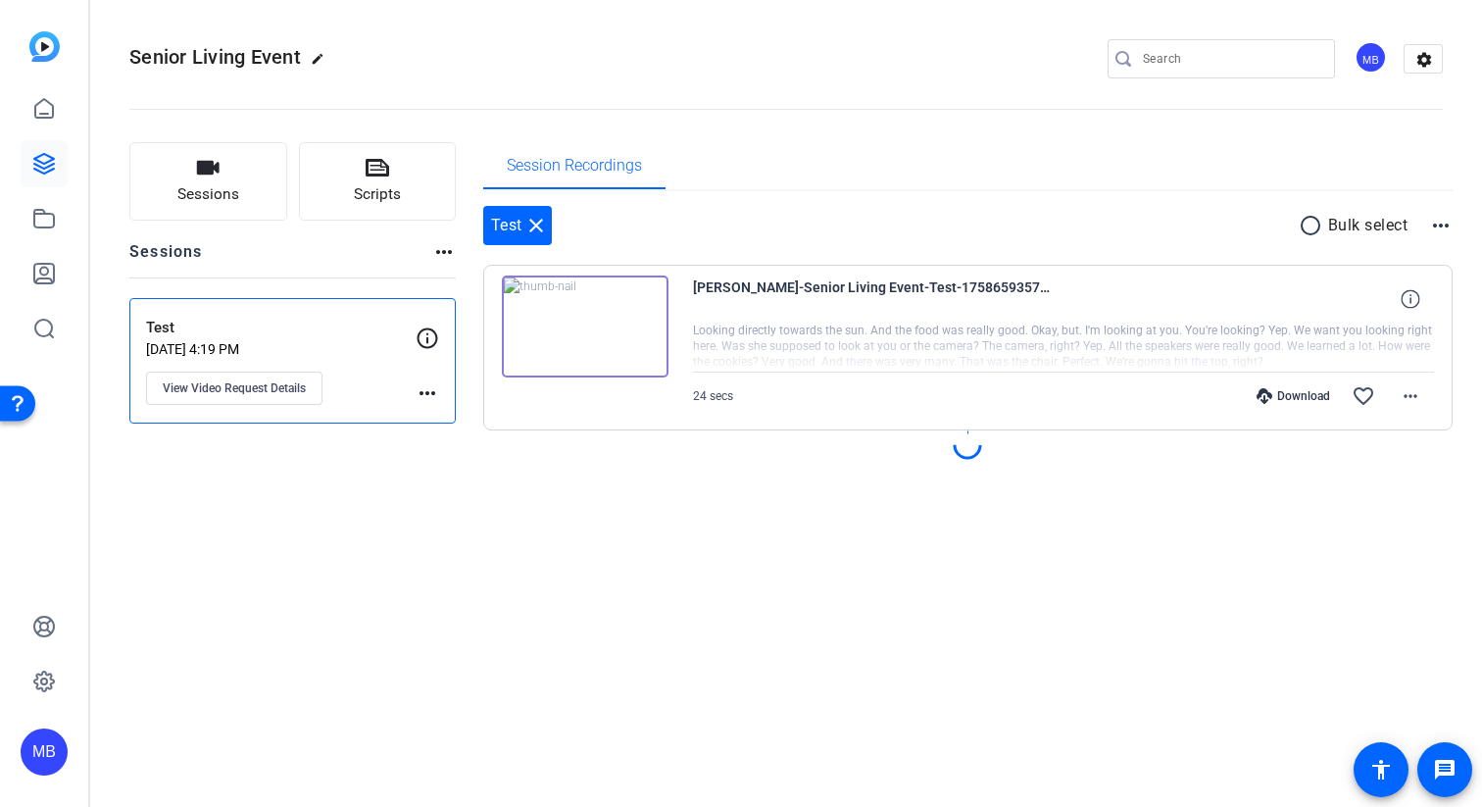
click at [321, 312] on div "Test Sep 23, 2025 @ 4:19 PM View Video Request Details more_horiz" at bounding box center [292, 360] width 326 height 125
click at [278, 389] on span "View Video Request Details" at bounding box center [234, 388] width 143 height 16
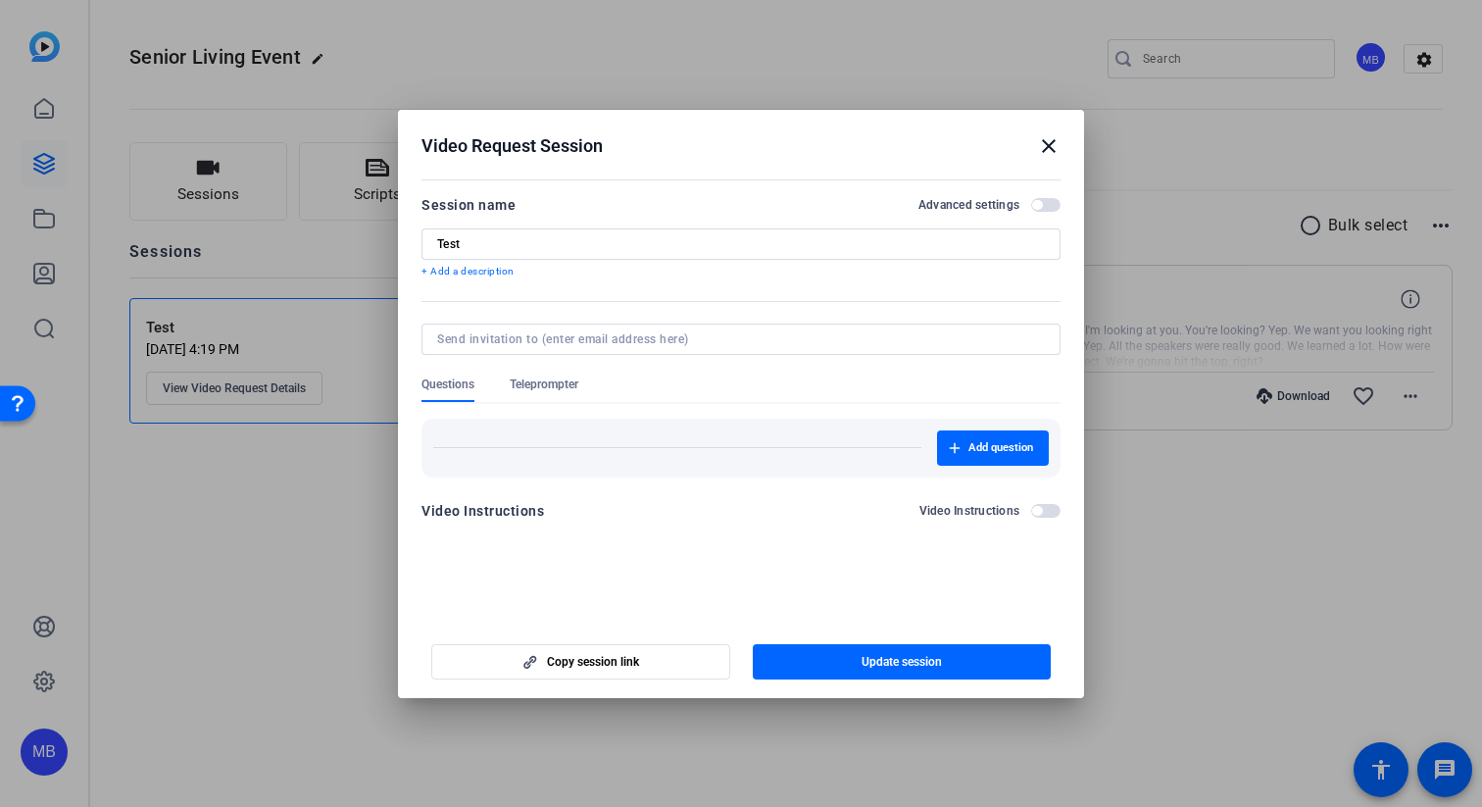
click at [1034, 210] on span "button" at bounding box center [1045, 205] width 29 height 14
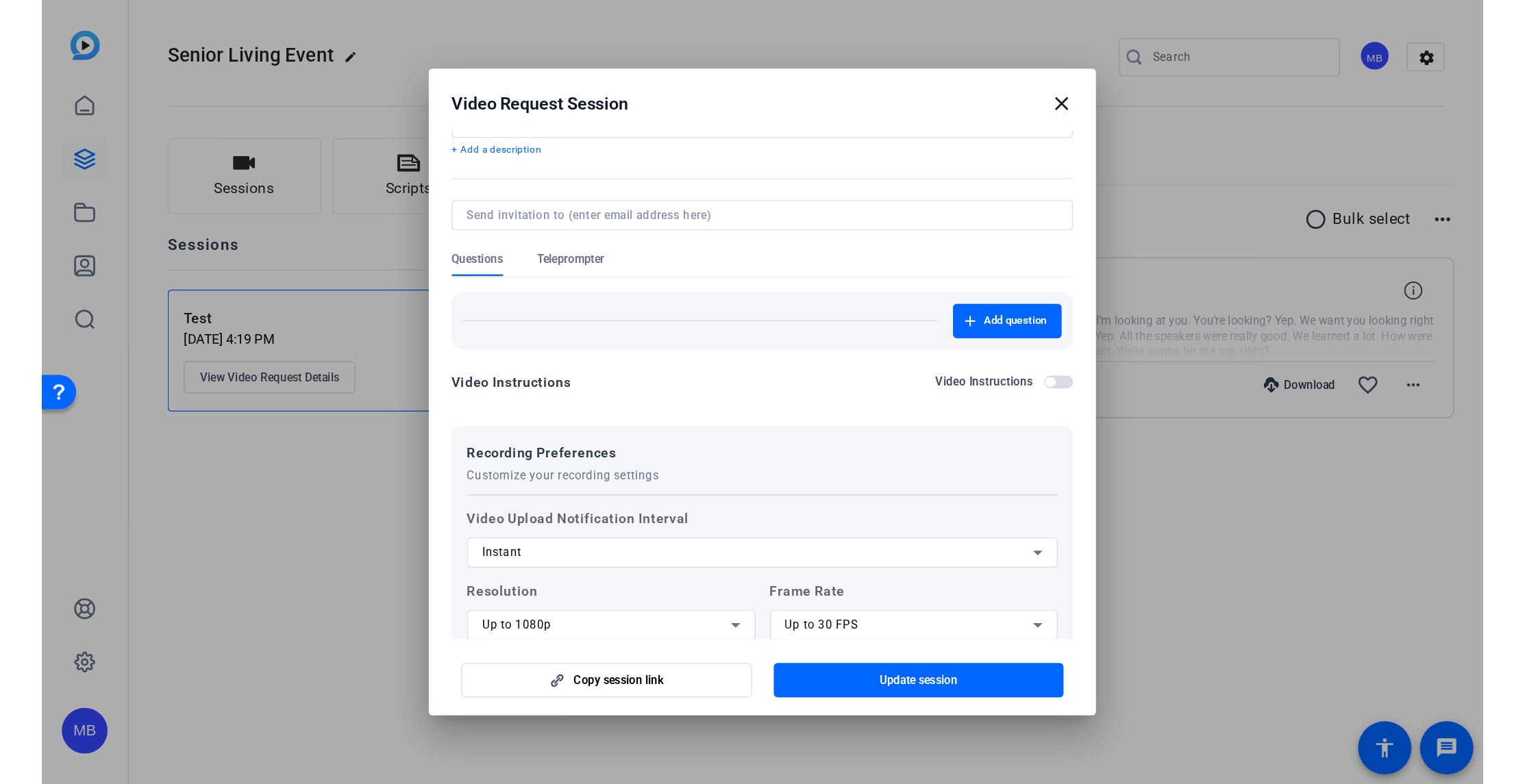
scroll to position [0, 0]
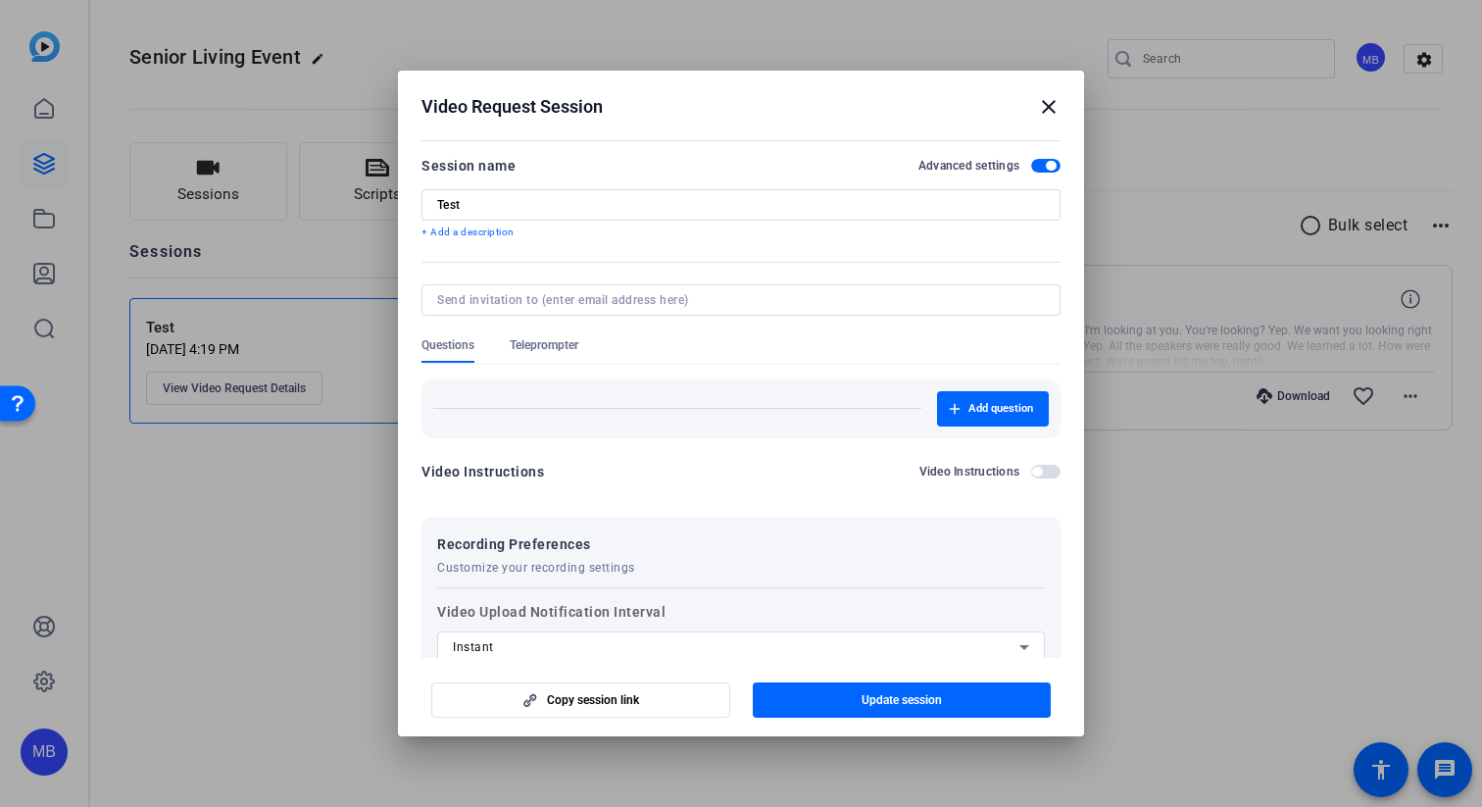
click at [1053, 107] on mat-icon "close" at bounding box center [1049, 107] width 24 height 24
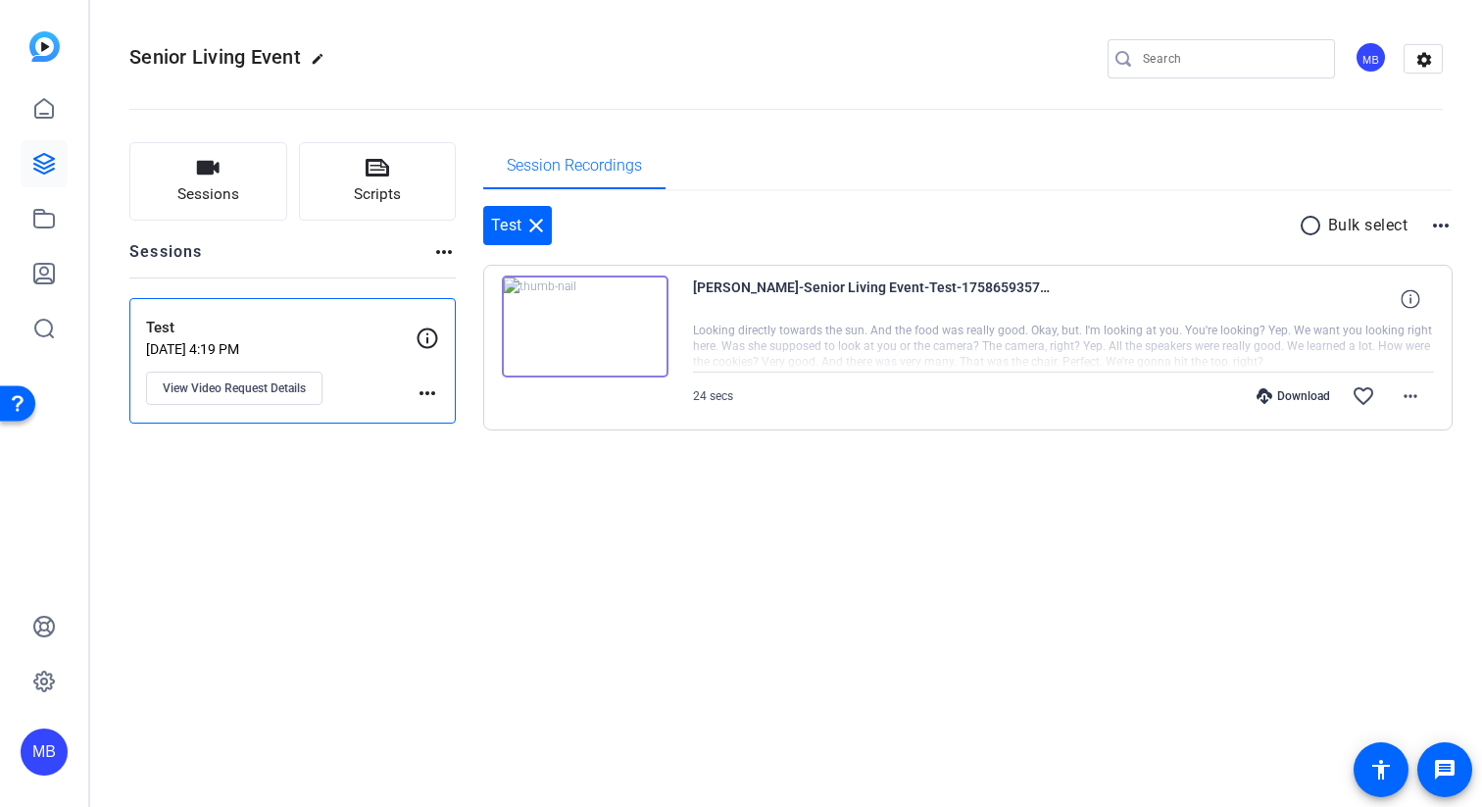
click at [428, 345] on icon at bounding box center [428, 338] width 24 height 24
click at [429, 337] on icon at bounding box center [428, 338] width 24 height 24
click at [433, 380] on span "more_horiz" at bounding box center [428, 392] width 24 height 24
click at [423, 347] on div at bounding box center [741, 403] width 1482 height 807
click at [424, 343] on icon at bounding box center [428, 338] width 24 height 24
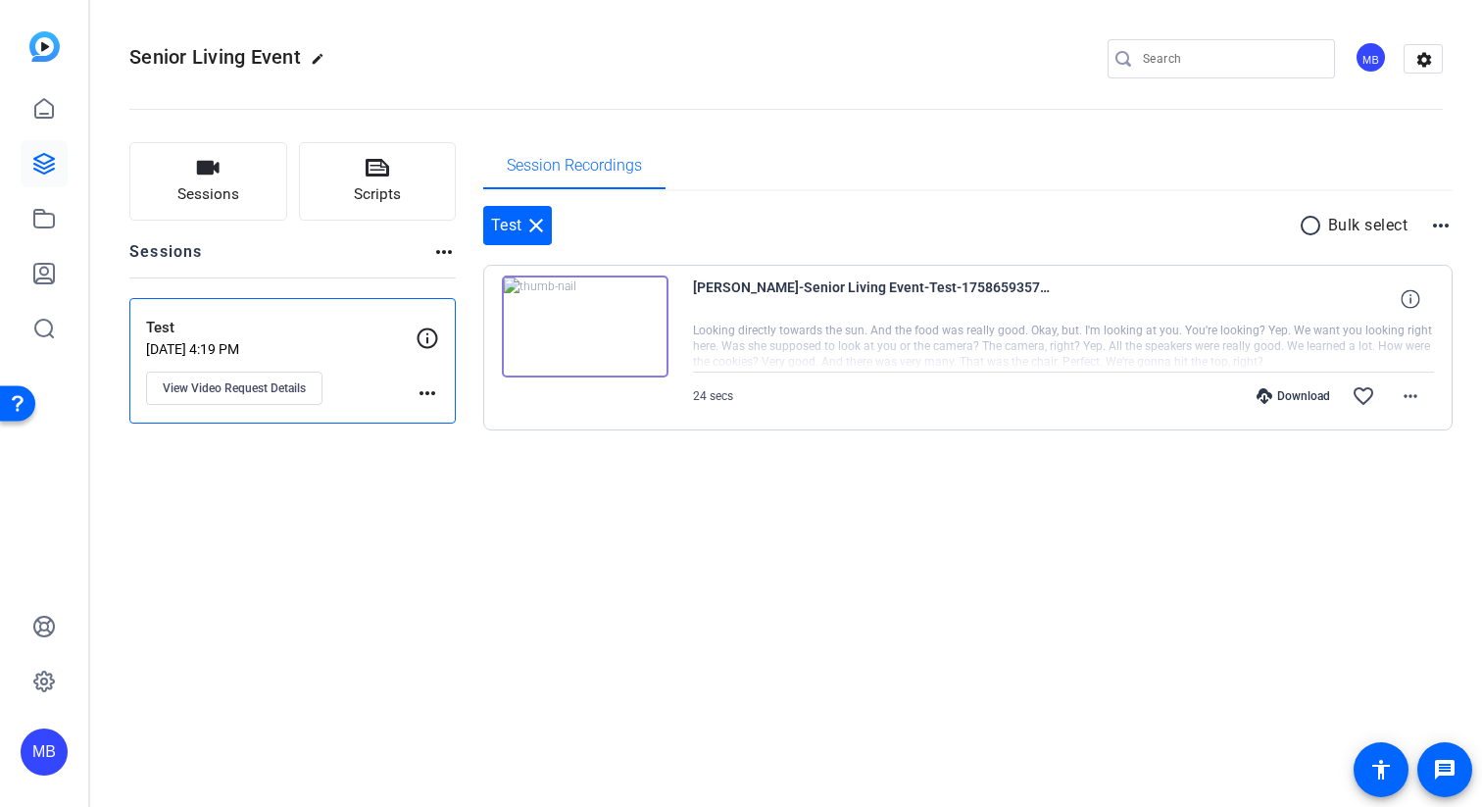
click at [395, 358] on div "Test Sep 23, 2025 @ 4:19 PM View Video Request Details" at bounding box center [281, 361] width 270 height 88
click at [204, 398] on button "View Video Request Details" at bounding box center [234, 387] width 176 height 33
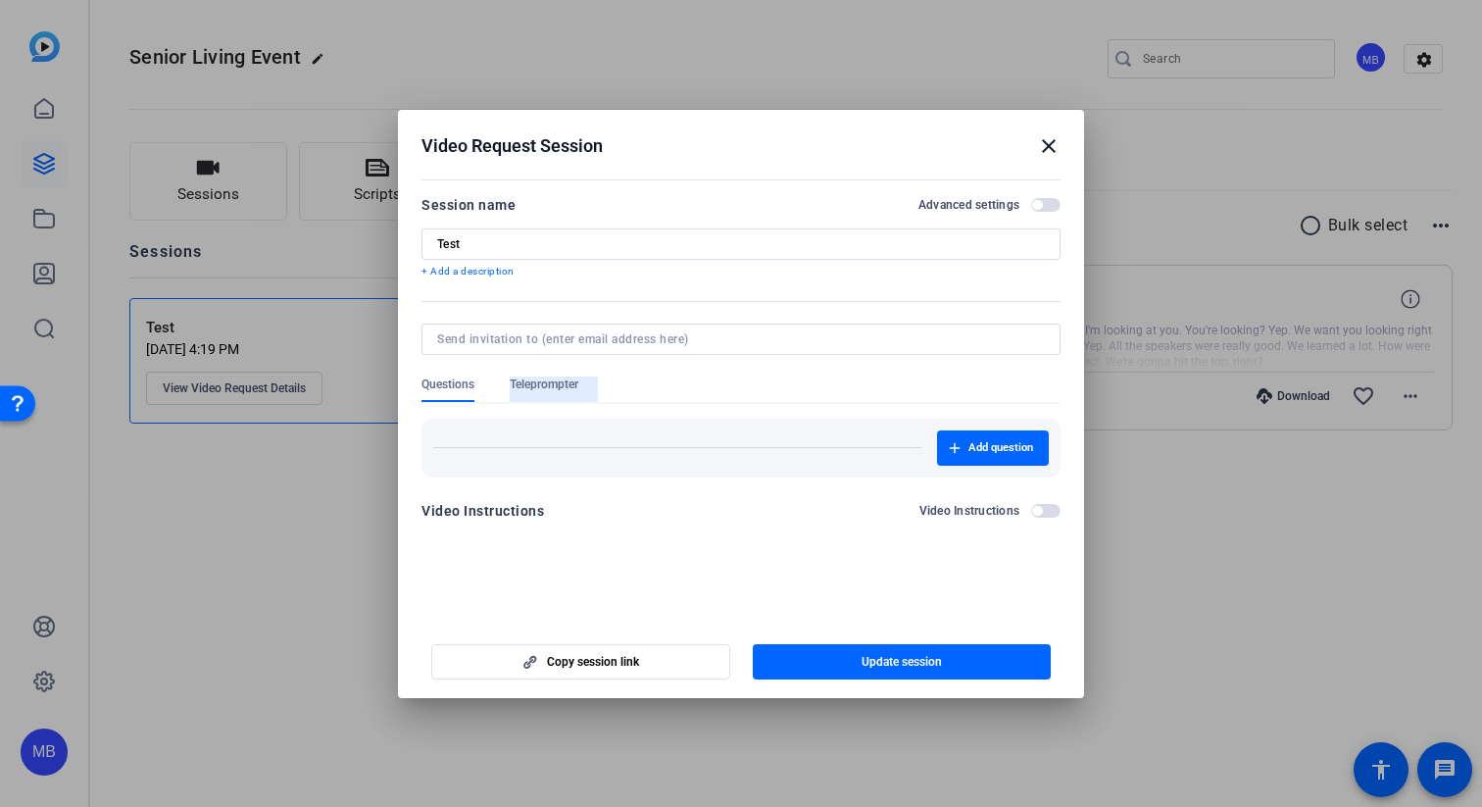
click at [546, 376] on span "Teleprompter" at bounding box center [544, 384] width 69 height 16
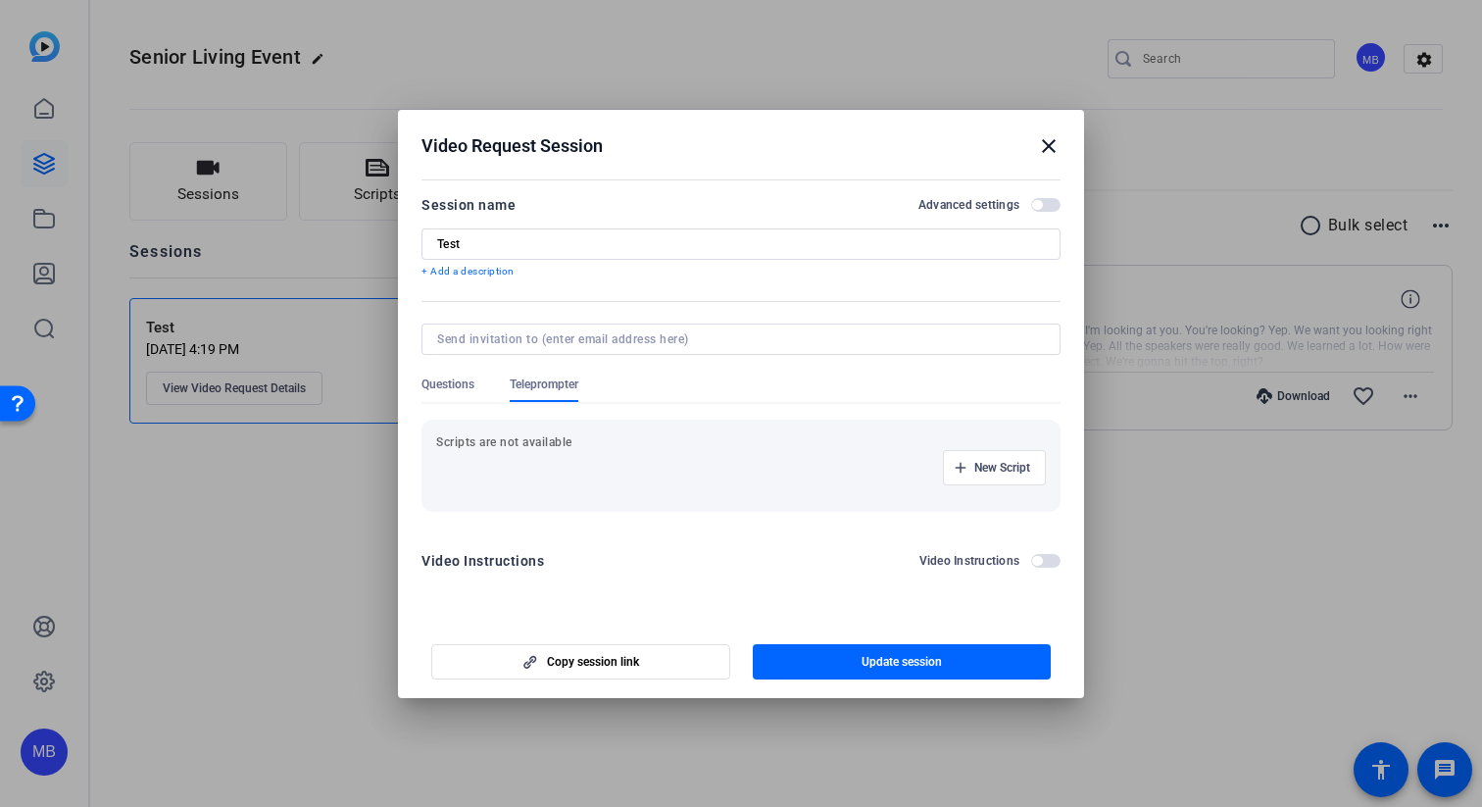
click at [1063, 145] on h2 "Video Request Session close" at bounding box center [741, 142] width 686 height 64
click at [1051, 141] on mat-icon "close" at bounding box center [1049, 146] width 24 height 24
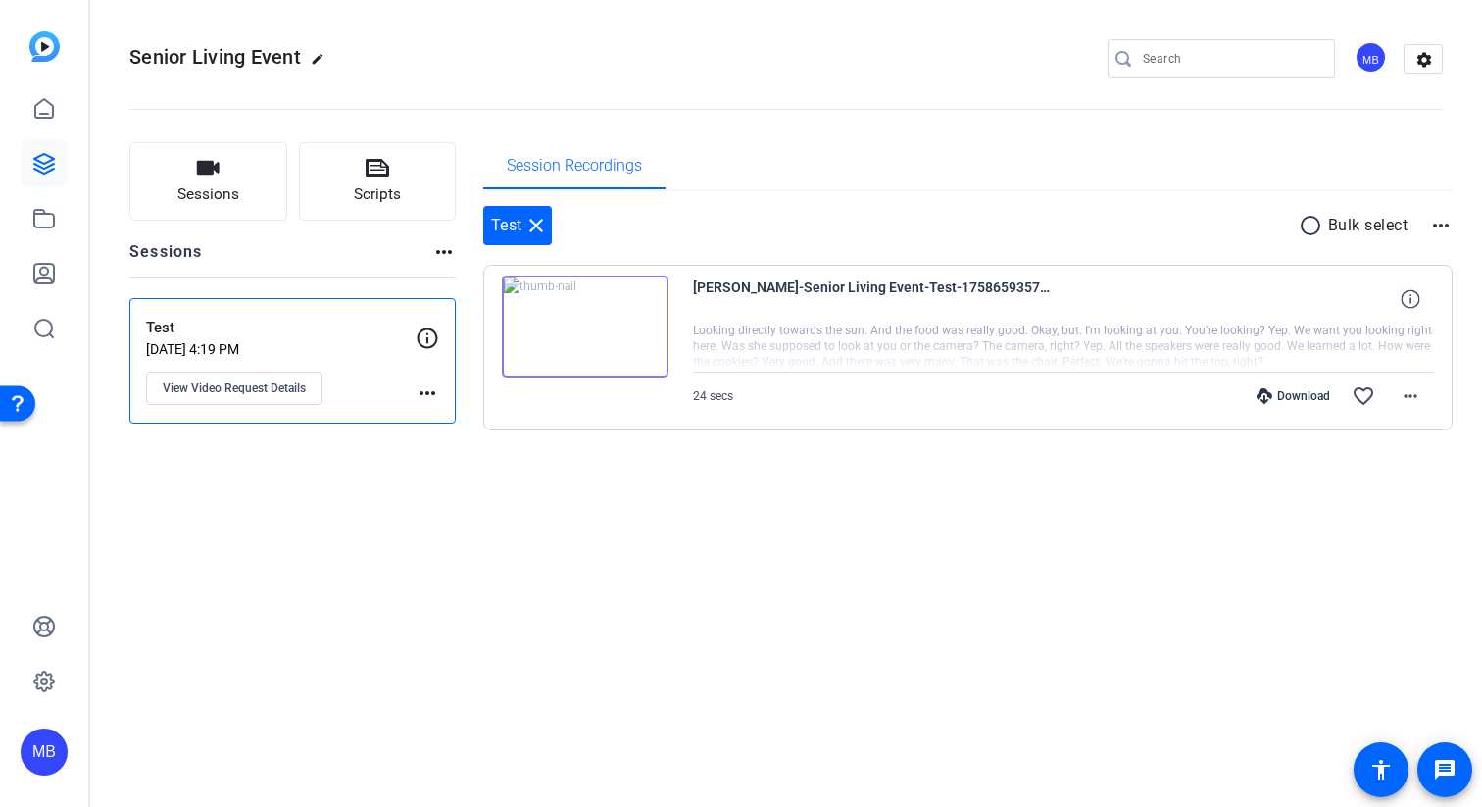
click at [537, 220] on mat-icon "close" at bounding box center [536, 226] width 24 height 24
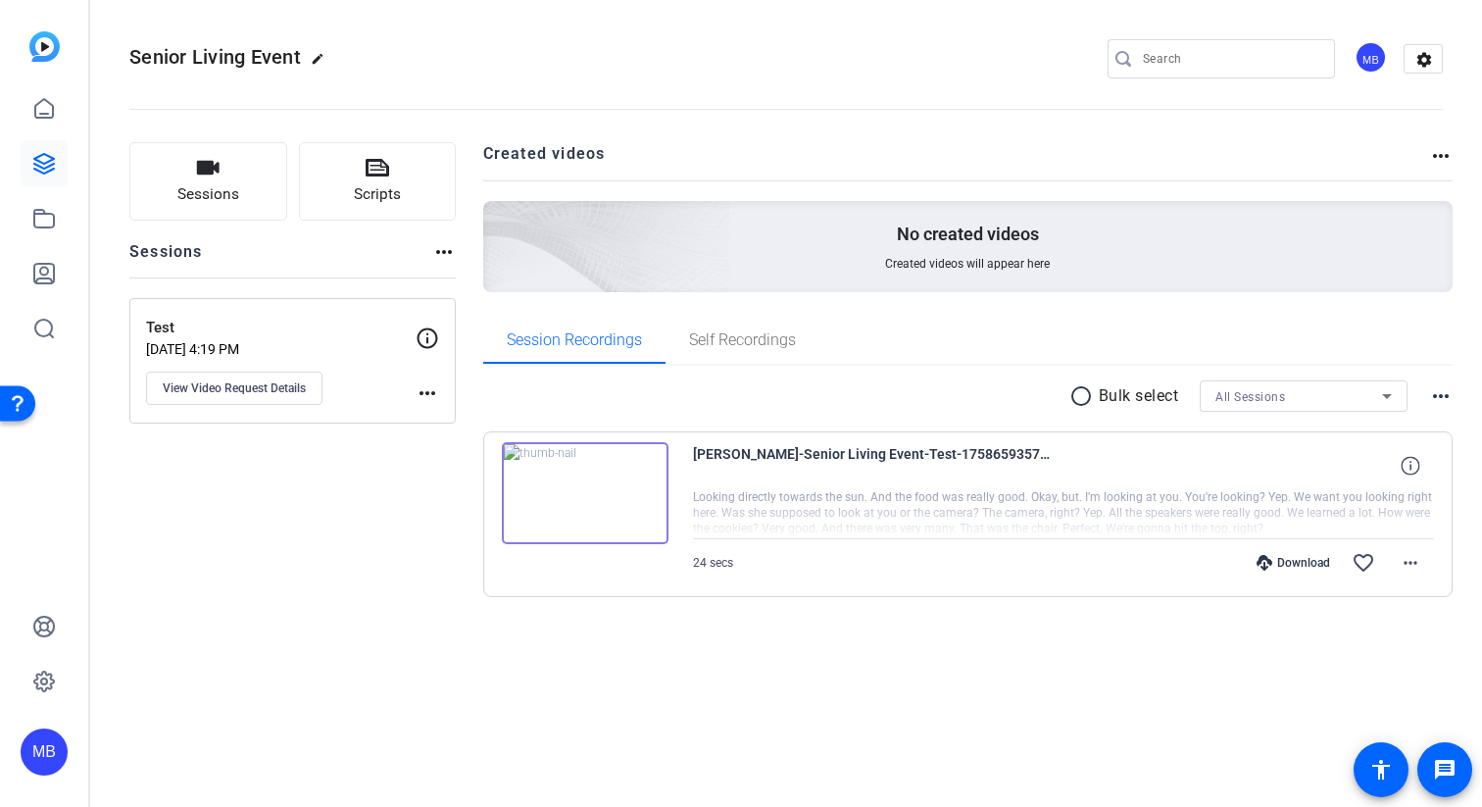
click at [226, 341] on p "Sep 23, 2025 @ 4:19 PM" at bounding box center [281, 349] width 270 height 16
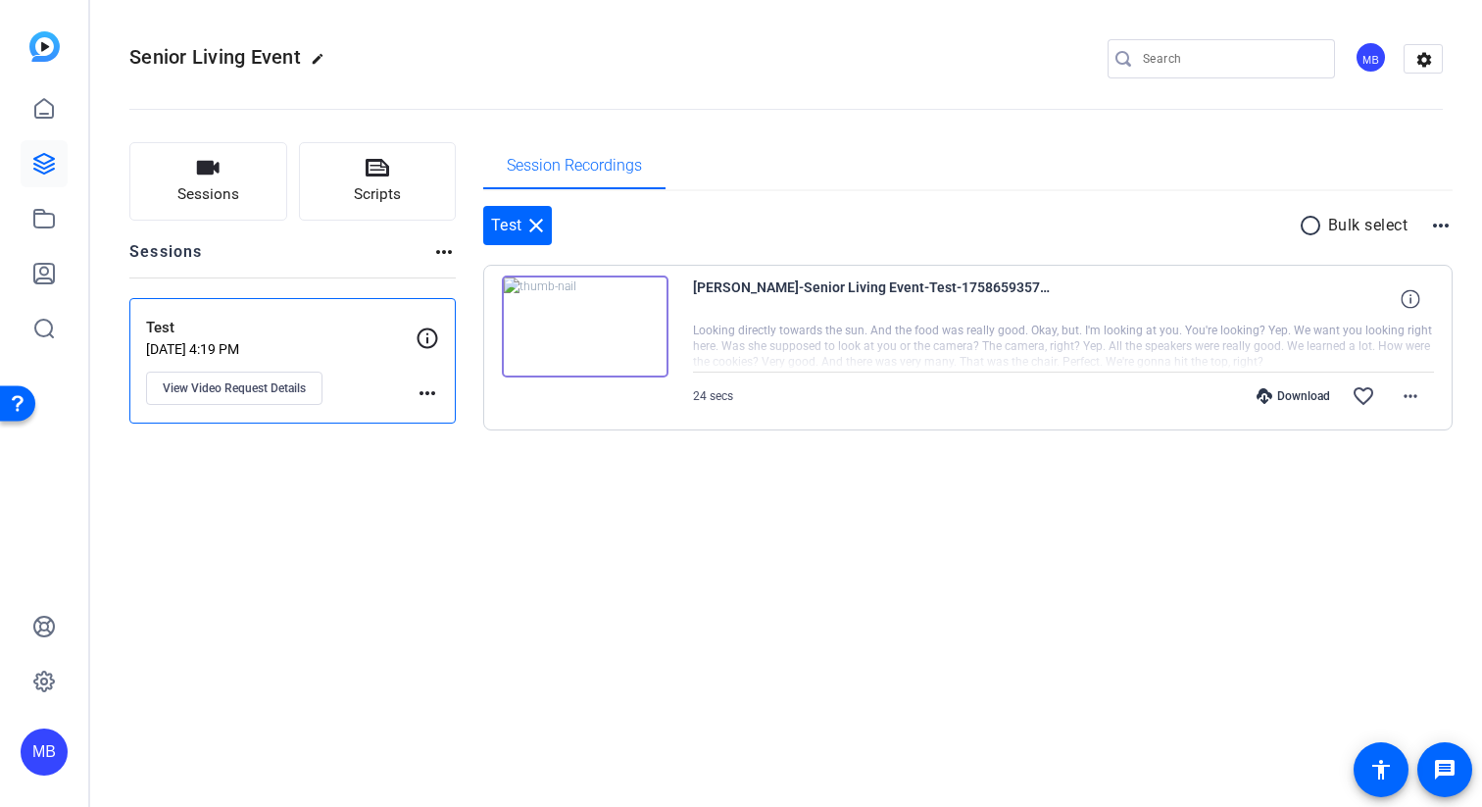
click at [226, 341] on p "Sep 23, 2025 @ 4:19 PM" at bounding box center [281, 349] width 270 height 16
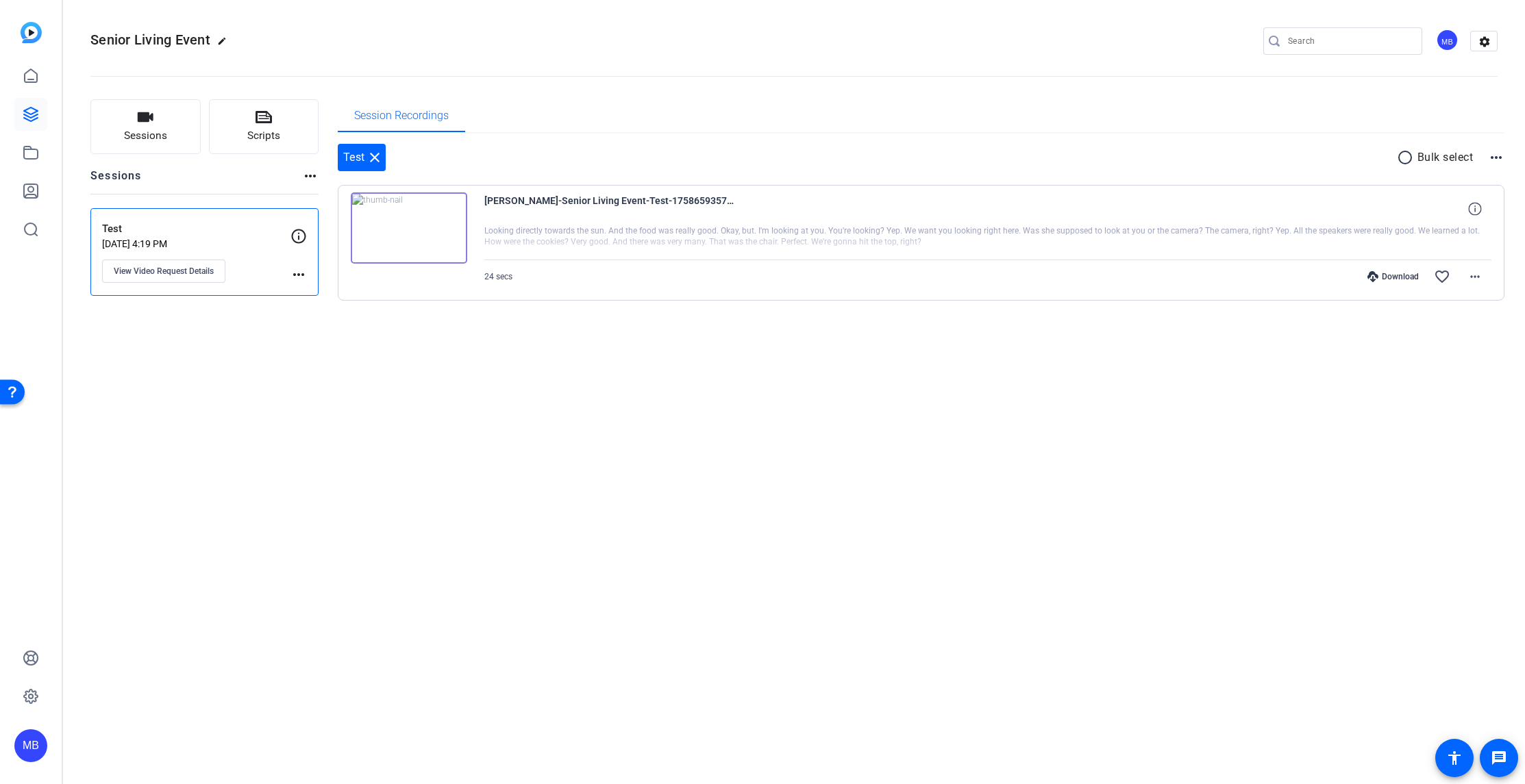
click at [590, 143] on div "Test close radio_button_unchecked Bulk select more_horiz Courtney Gatto-Senior …" at bounding box center [921, 239] width 1167 height 211
click at [373, 155] on mat-icon "close" at bounding box center [375, 158] width 17 height 17
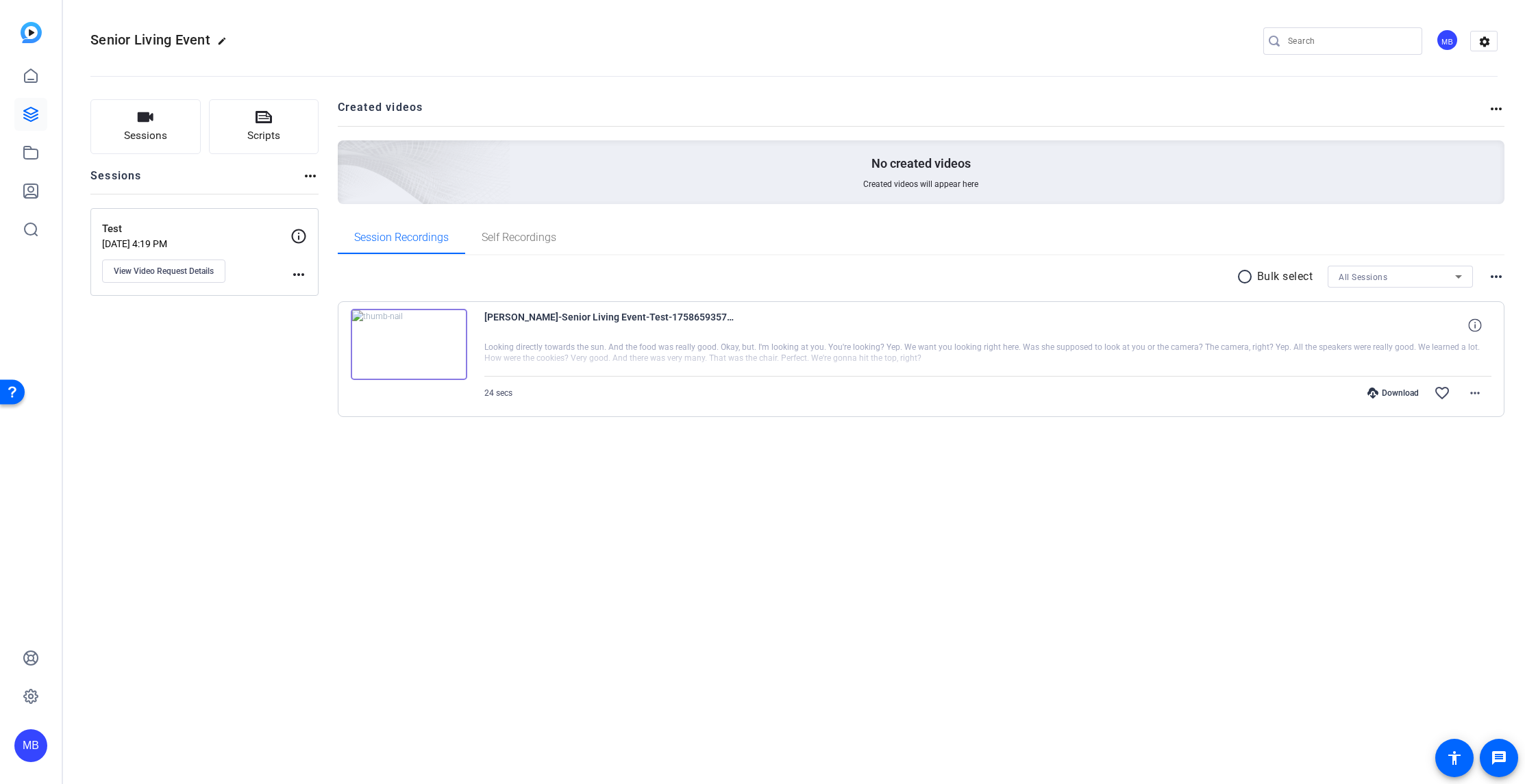
click at [933, 554] on div "Senior Living Event edit MB settings Sessions Scripts Sessions more_horiz Test …" at bounding box center [794, 392] width 1462 height 784
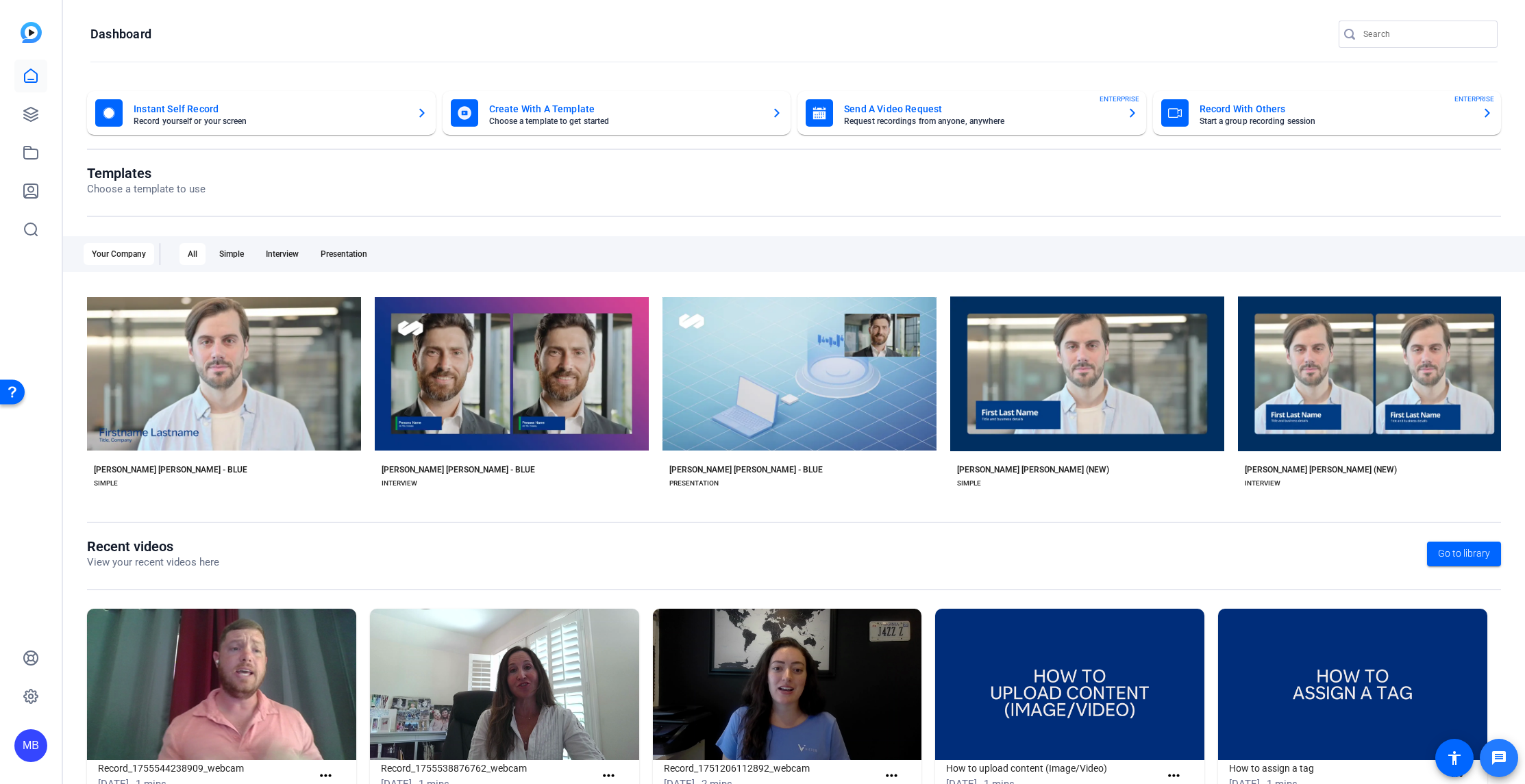
click at [1497, 753] on mat-icon "message" at bounding box center [1499, 758] width 17 height 17
click at [1499, 743] on span at bounding box center [1498, 758] width 33 height 33
